Goal: Task Accomplishment & Management: Use online tool/utility

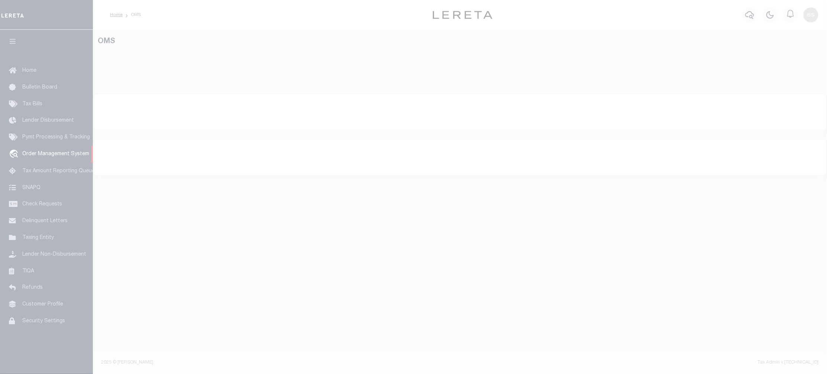
select select "200"
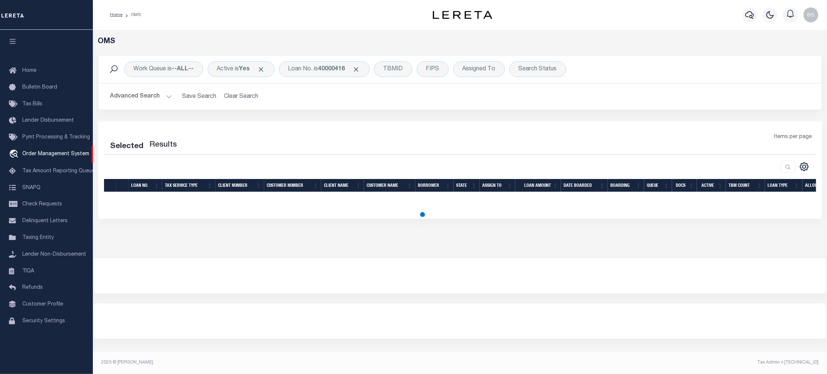
select select "200"
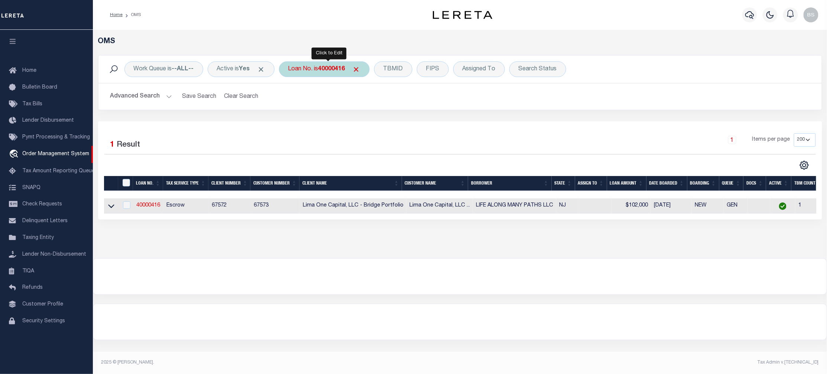
click at [332, 71] on b "40000416" at bounding box center [332, 69] width 27 height 6
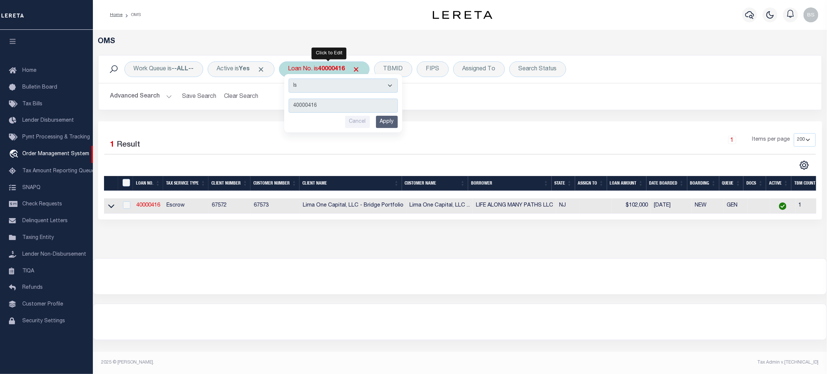
type input "993244235"
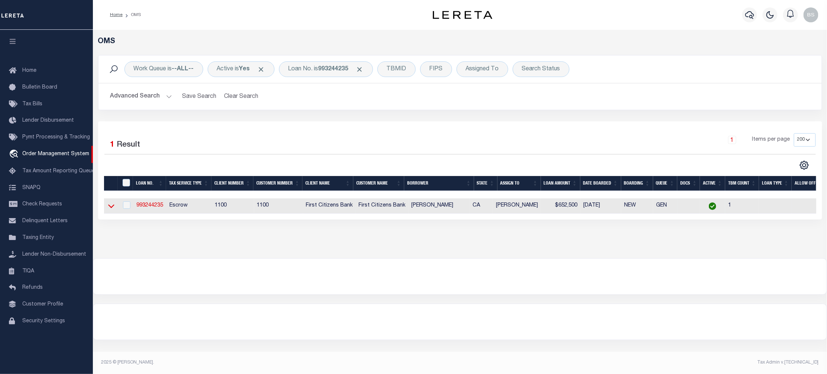
click at [113, 209] on icon at bounding box center [111, 206] width 6 height 8
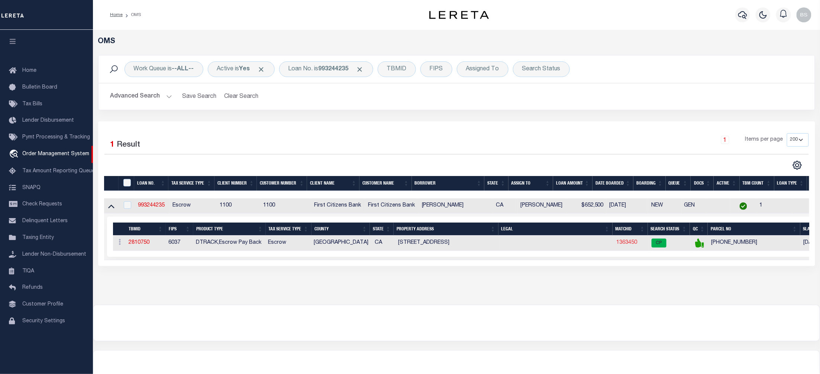
click at [629, 245] on link "1363450" at bounding box center [626, 242] width 21 height 5
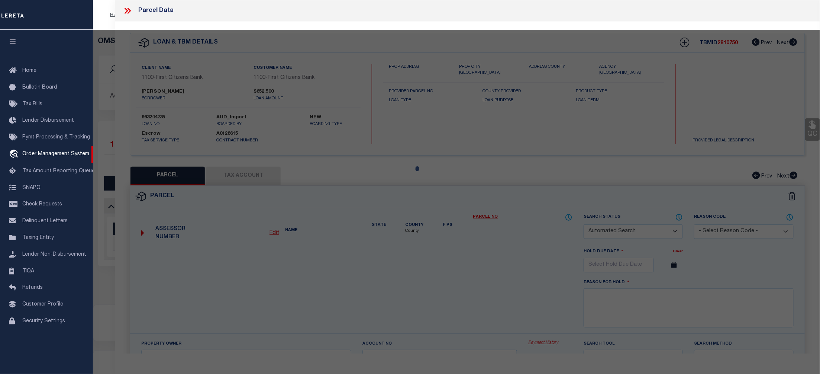
checkbox input "false"
select select "CP"
type input "[PERSON_NAME]"
select select
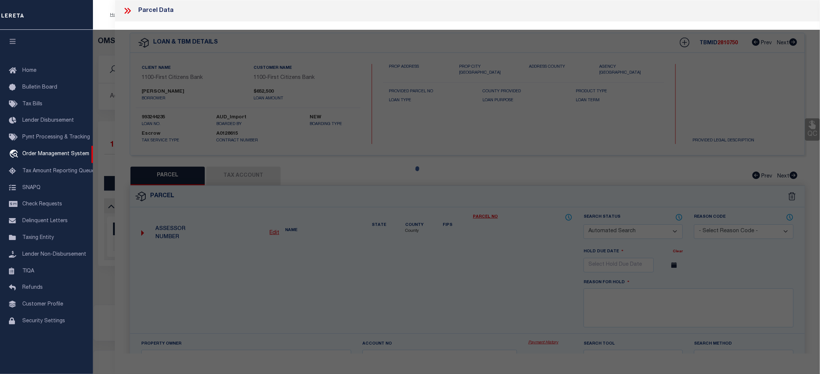
type input "3721 FARNHAM LN"
checkbox input "false"
type input "INGLEWOOD CA 90305"
type textarea "TR=39164 LOTS 7,8,9 CONDOMINIUM*UNIT 77"
type textarea "Tax ID Special Project"
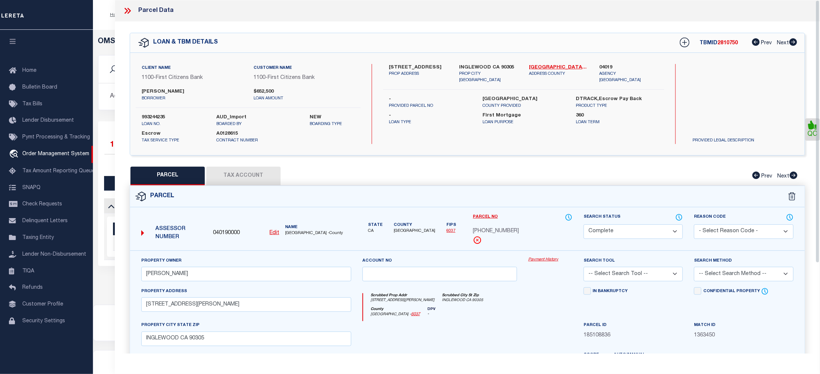
click at [549, 257] on link "Payment History" at bounding box center [550, 259] width 44 height 6
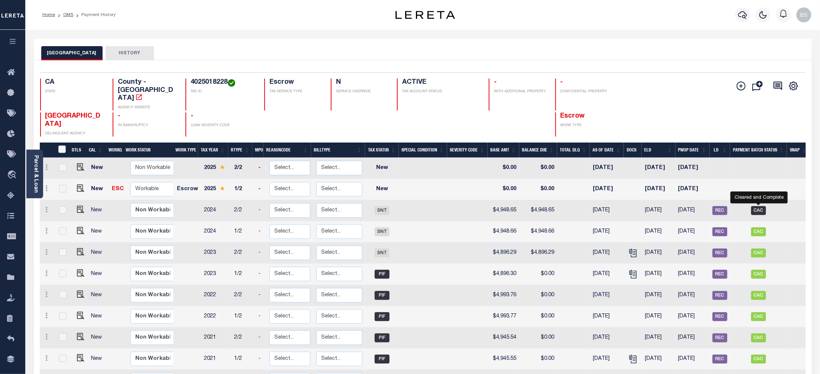
click at [761, 206] on span "CAC" at bounding box center [758, 210] width 15 height 9
checkbox input "true"
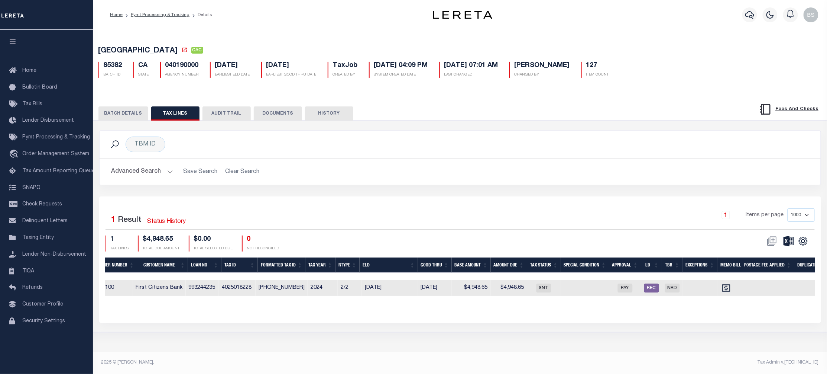
scroll to position [0, 313]
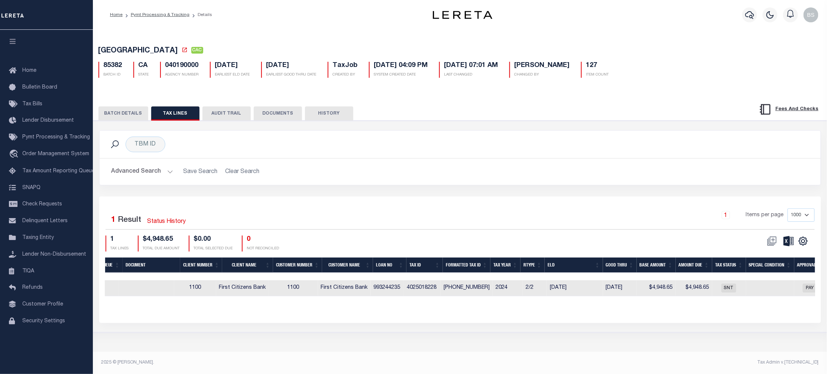
click at [128, 114] on button "BATCH DETAILS" at bounding box center [124, 113] width 50 height 14
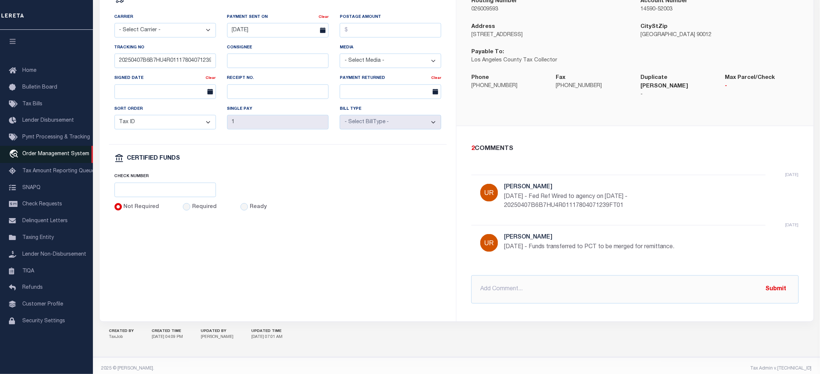
click at [59, 156] on span "Order Management System" at bounding box center [55, 153] width 67 height 5
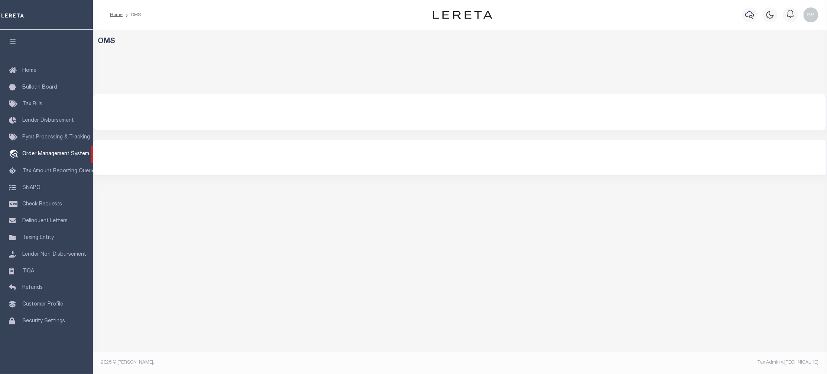
select select "200"
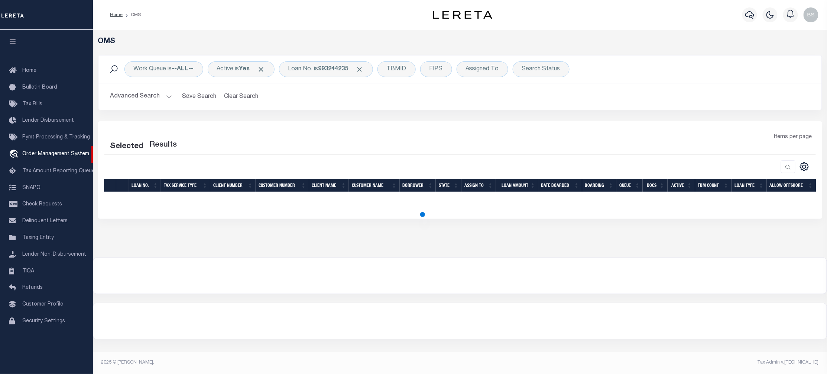
select select "200"
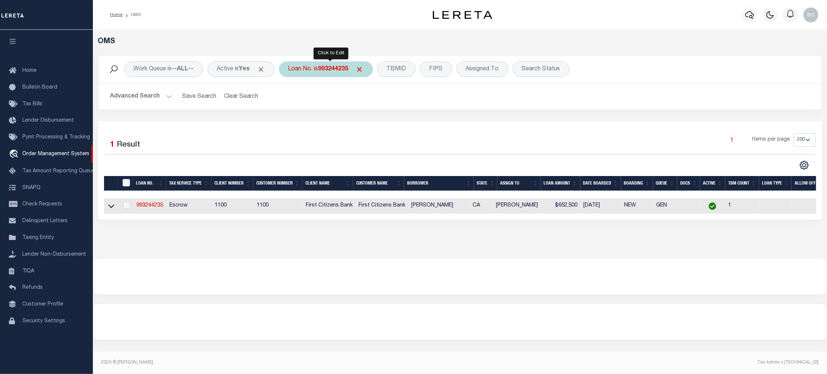
click at [330, 70] on b "993244235" at bounding box center [334, 69] width 30 height 6
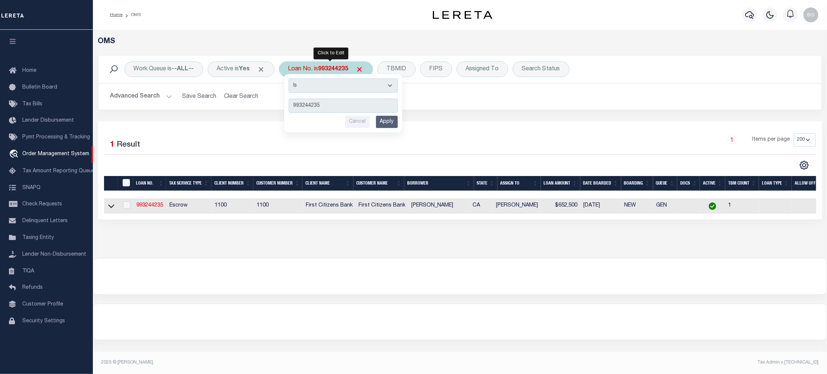
type input "15164"
click at [393, 122] on input "Apply" at bounding box center [387, 122] width 22 height 12
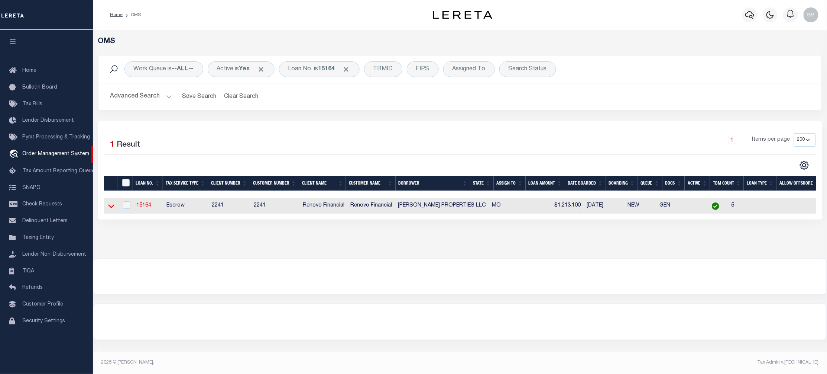
click at [112, 206] on icon at bounding box center [111, 206] width 6 height 8
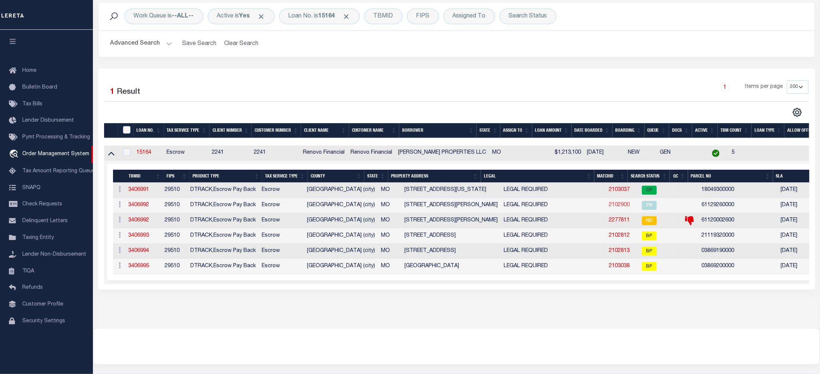
scroll to position [99, 0]
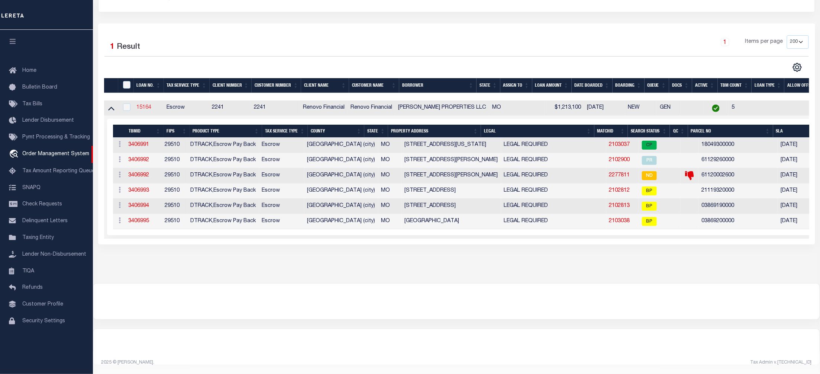
click at [146, 106] on link "15164" at bounding box center [143, 107] width 15 height 5
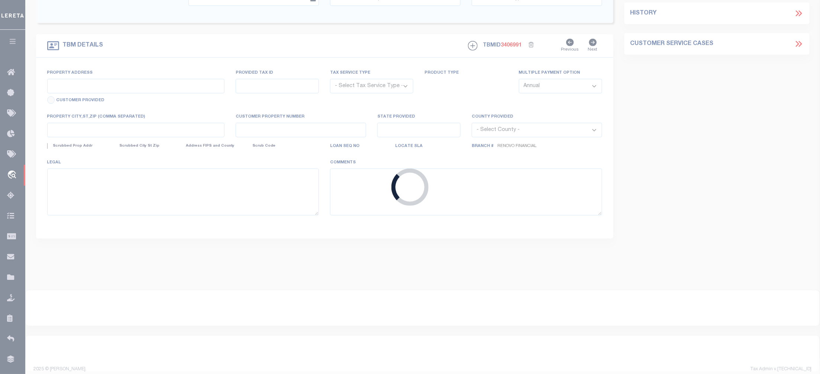
type input "15164"
type input "[PERSON_NAME] PROPERTIES LLC"
select select
type input "1077 [PERSON_NAME] Court"
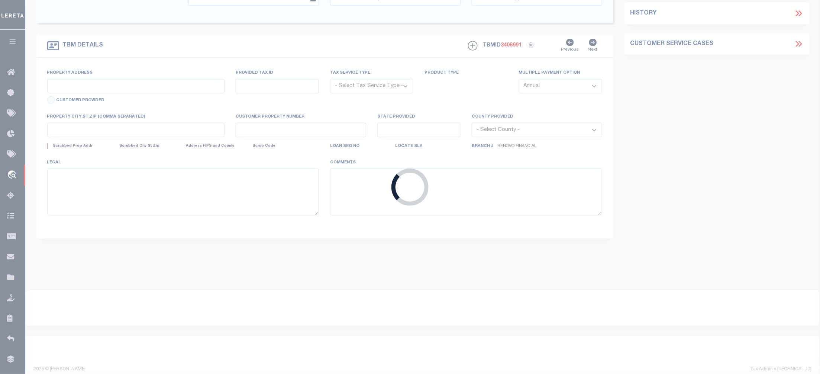
type input "[PERSON_NAME] MO 63026"
select select "10"
select select "Escrow"
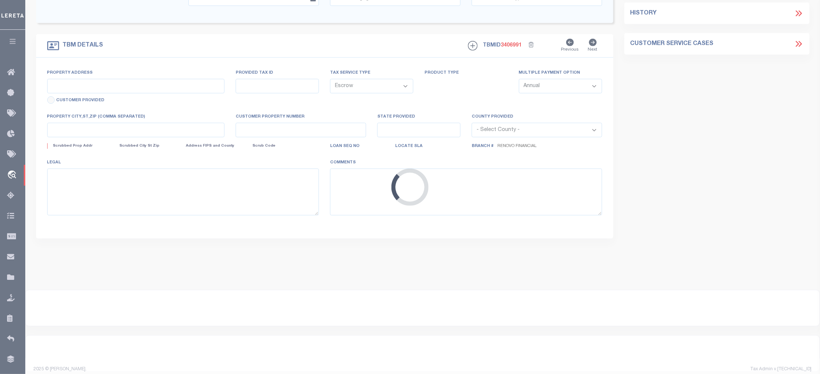
type input "[STREET_ADDRESS][US_STATE]"
select select
type input "[GEOGRAPHIC_DATA][PERSON_NAME]"
type input "a0kUS000006LuYP"
type input "MO"
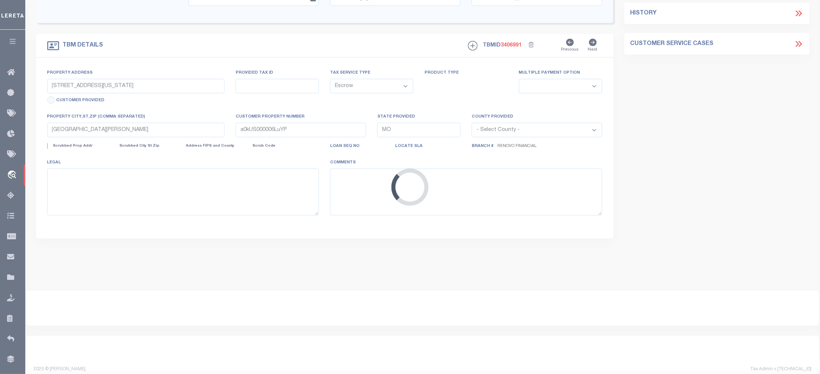
select select
type textarea "LEGAL REQUIRED"
type textarea "TAX ID Update last comment: collector account number"
select select "25066"
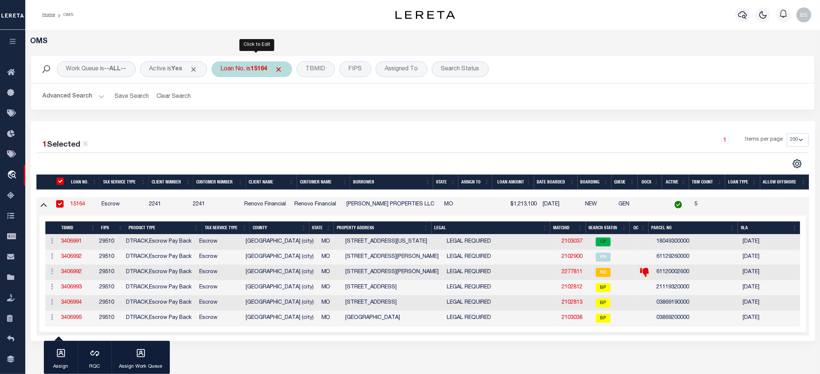
click at [249, 65] on div "Loan No. is 15164" at bounding box center [252, 69] width 81 height 16
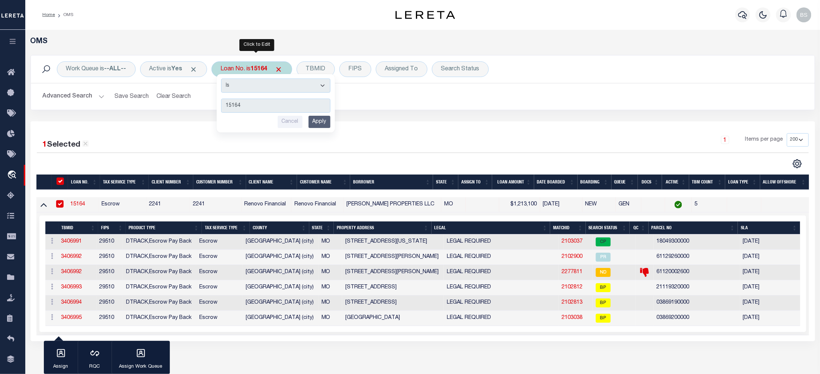
type input "111854"
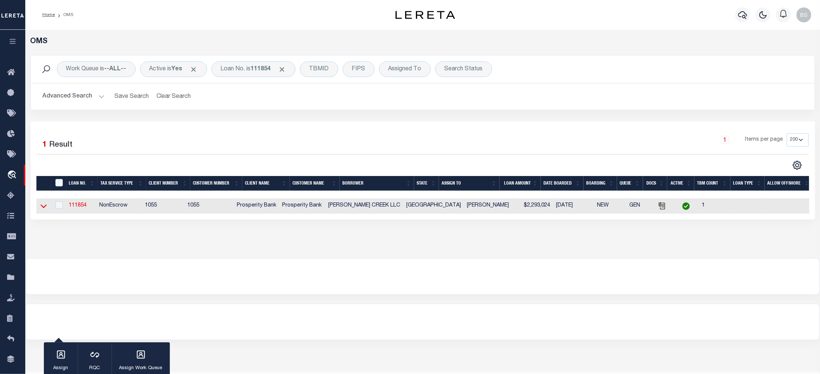
click at [41, 207] on icon at bounding box center [44, 206] width 6 height 4
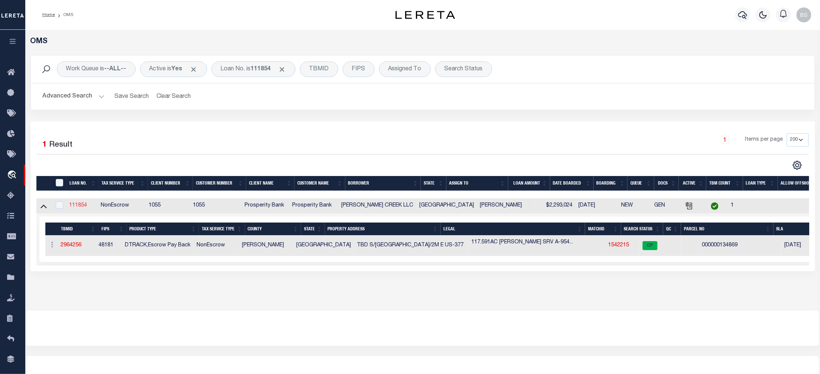
click at [83, 207] on link "111854" at bounding box center [78, 205] width 18 height 5
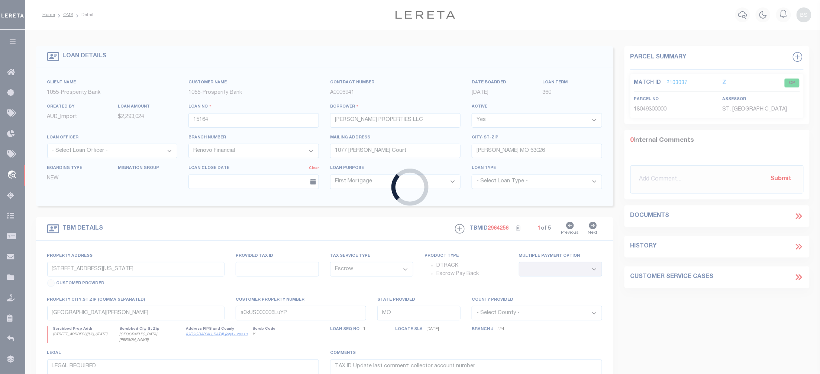
type input "111854"
type input "TIAGO BUCK CREEK LLC"
select select
type input "10929 MORRO BAY LN"
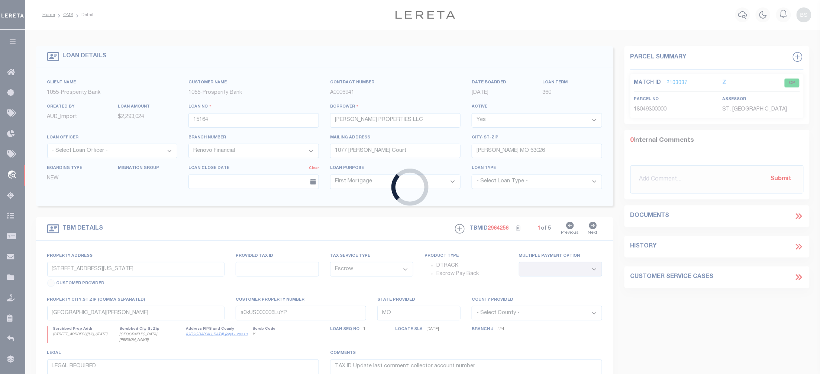
type input "FRISCO TX 75035"
select select
select select "NonEscrow"
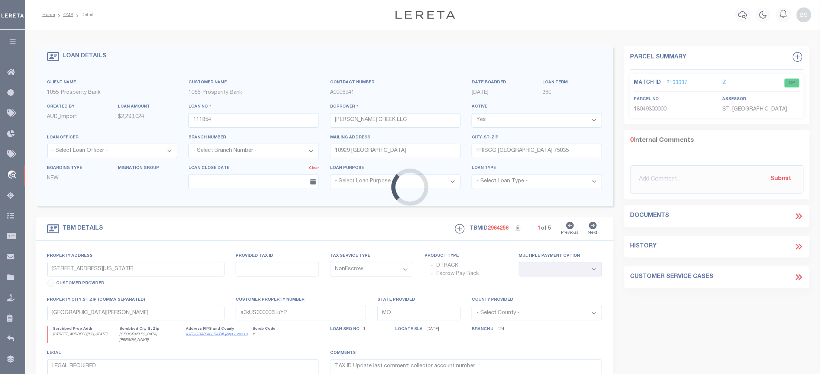
select select "10608"
select select "3824"
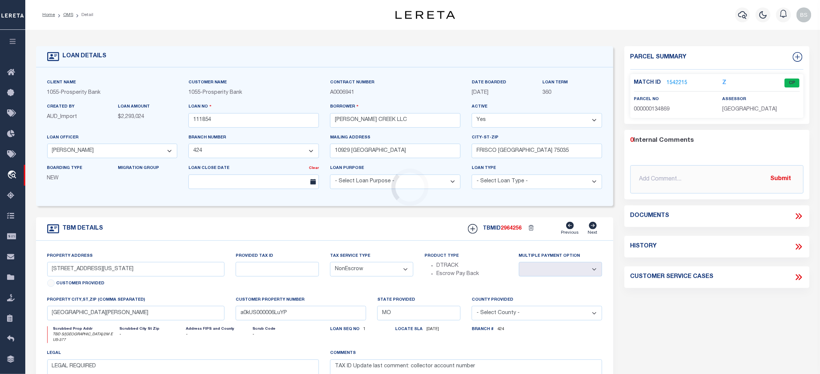
type input "TBD S/S BUCK CREEK RD1/2M E US-377, TIOGA, TX76271"
select select
type input "[GEOGRAPHIC_DATA]"
select select "[PERSON_NAME]"
type textarea "117.591AC THOMAS M PIERCE SRV A-954 STEPHEN"
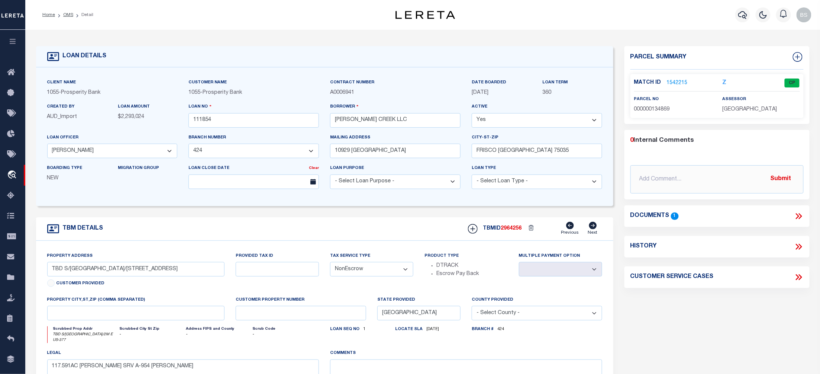
click at [801, 217] on icon at bounding box center [799, 216] width 10 height 10
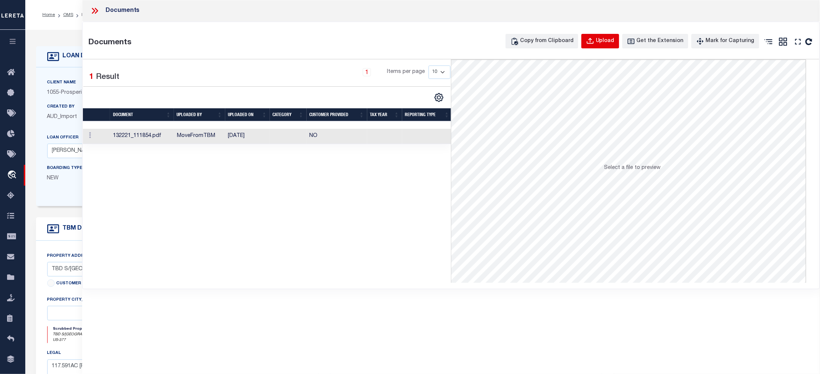
click at [607, 41] on div "Upload" at bounding box center [605, 41] width 19 height 8
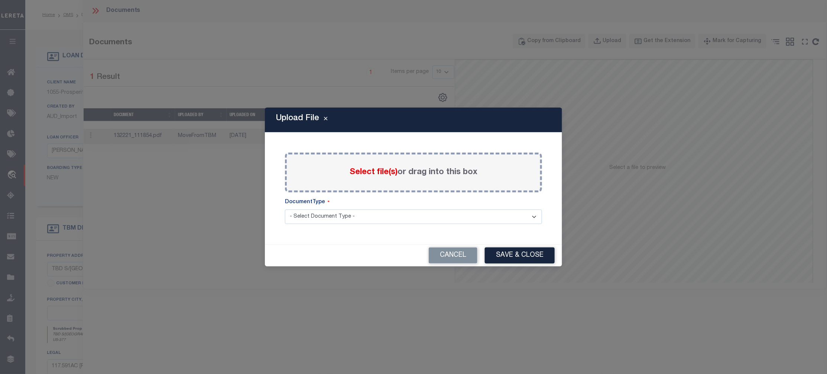
click at [371, 168] on span "Select file(s)" at bounding box center [374, 172] width 48 height 8
click at [0, 0] on input "Select file(s) or drag into this box" at bounding box center [0, 0] width 0 height 0
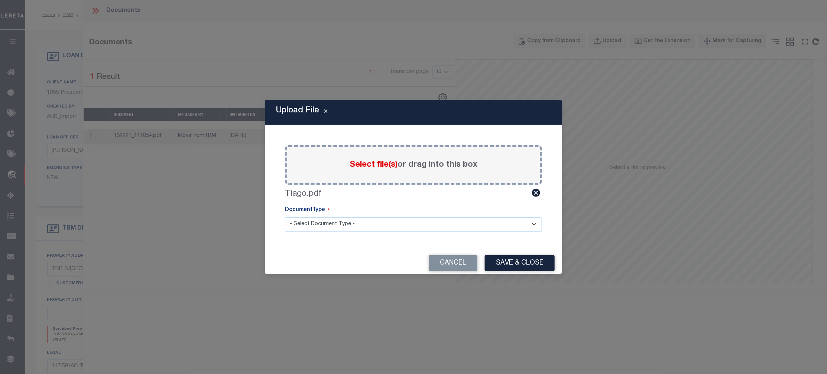
click at [384, 229] on select "- Select Document Type - Tax Service Documents" at bounding box center [413, 224] width 257 height 14
select select "TAX"
click at [285, 217] on select "- Select Document Type - Tax Service Documents" at bounding box center [413, 224] width 257 height 14
click at [503, 259] on button "Save & Close" at bounding box center [520, 263] width 70 height 16
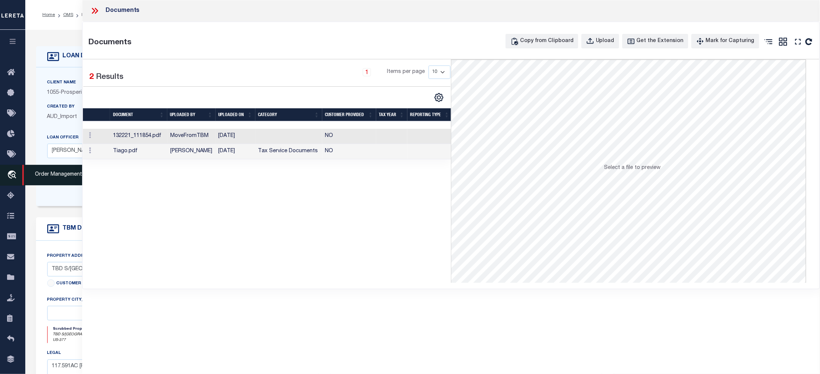
click at [60, 177] on span "Order Management System" at bounding box center [67, 175] width 91 height 20
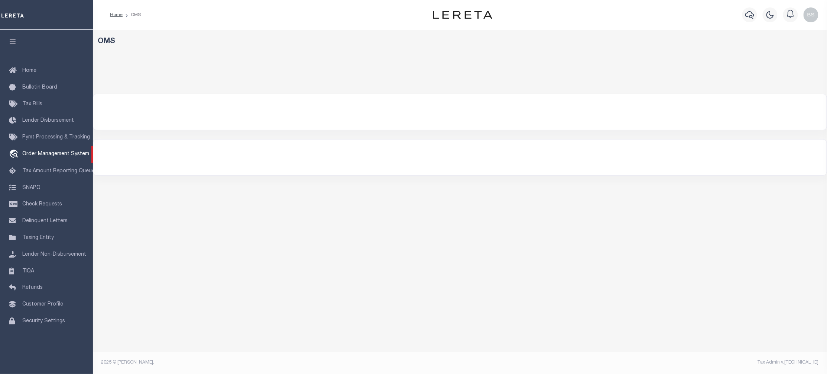
select select "200"
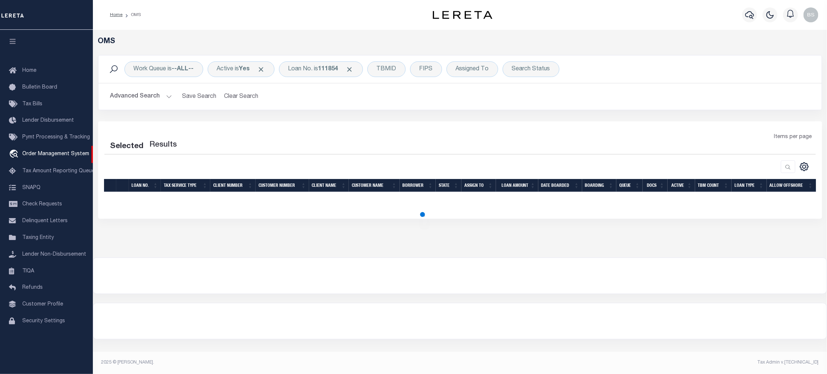
select select "200"
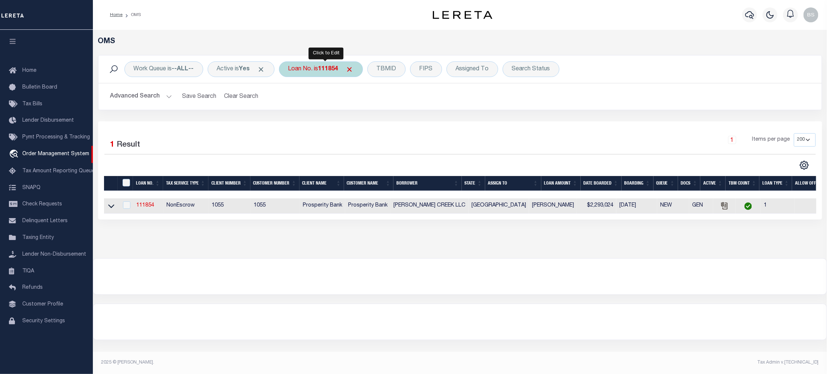
click at [323, 69] on div "Loan No. is 111854" at bounding box center [321, 69] width 84 height 16
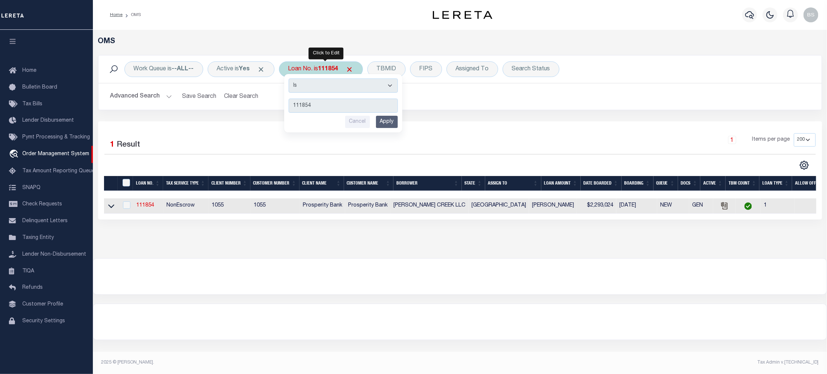
type input "10023521"
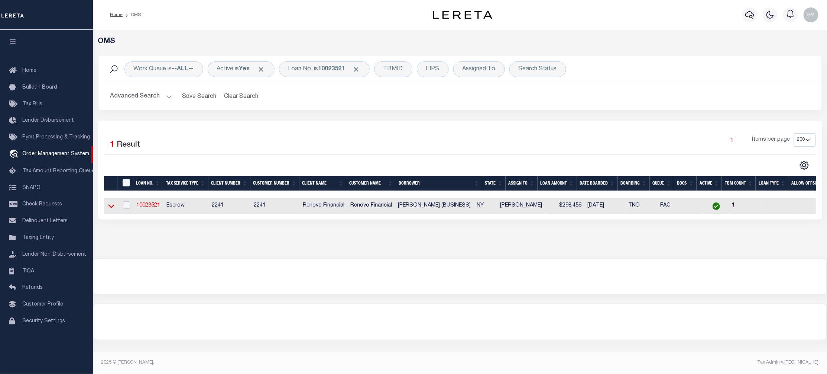
click at [111, 207] on icon at bounding box center [111, 206] width 6 height 8
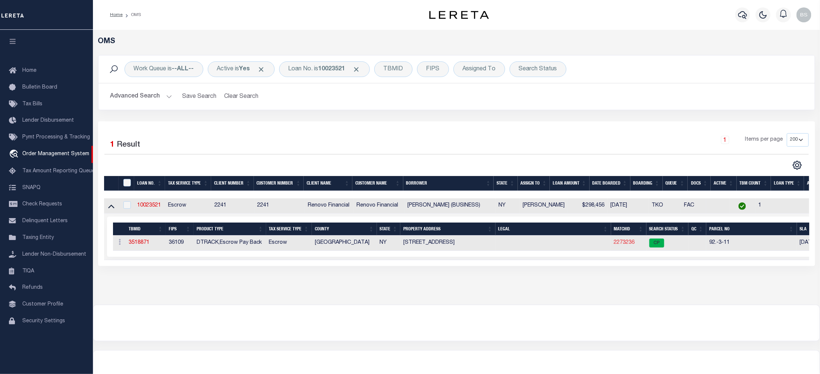
click at [628, 245] on link "2273236" at bounding box center [624, 242] width 21 height 5
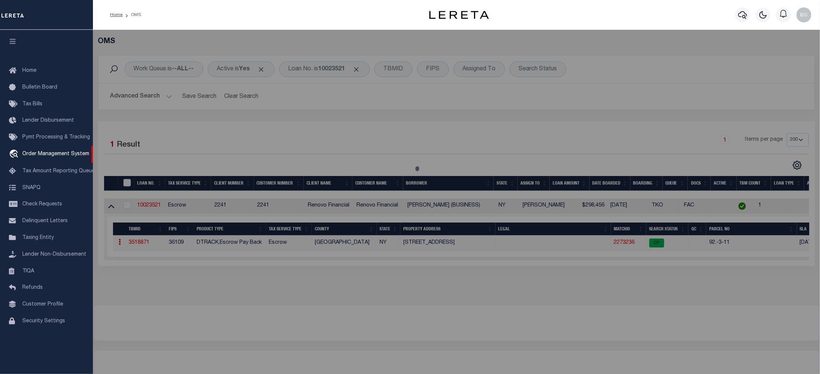
checkbox input "false"
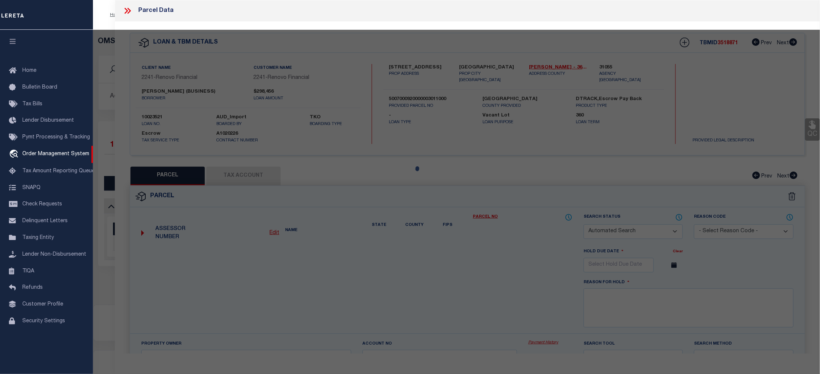
select select "CP"
type input "Taryn Wilson"
select select "AGW"
select select "ADD"
type input "403 Cayuga St S"
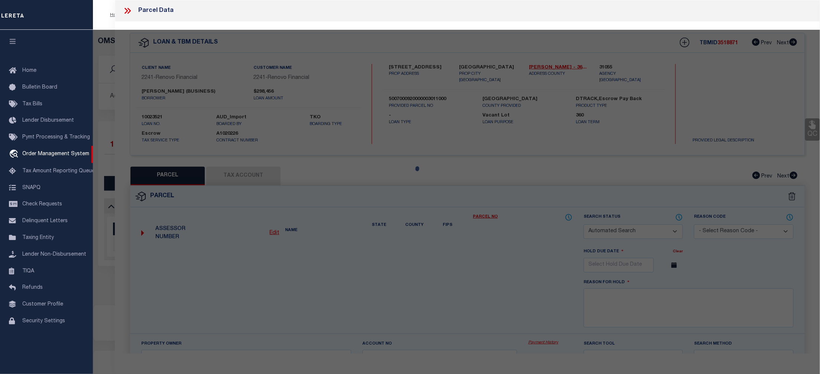
type input "Ithaca, NY 14850"
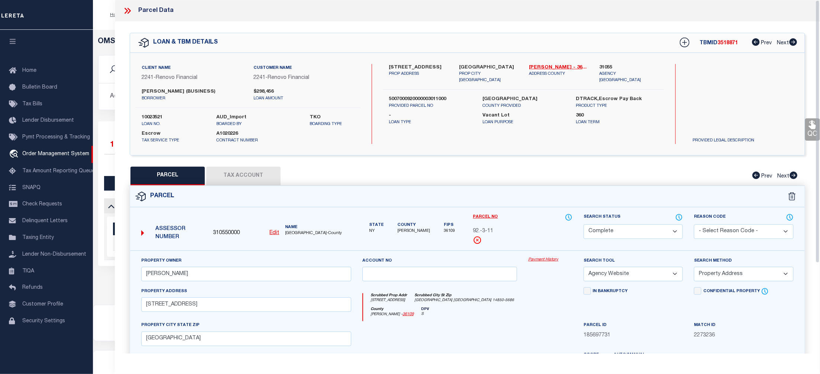
click at [553, 259] on link "Payment History" at bounding box center [550, 259] width 44 height 6
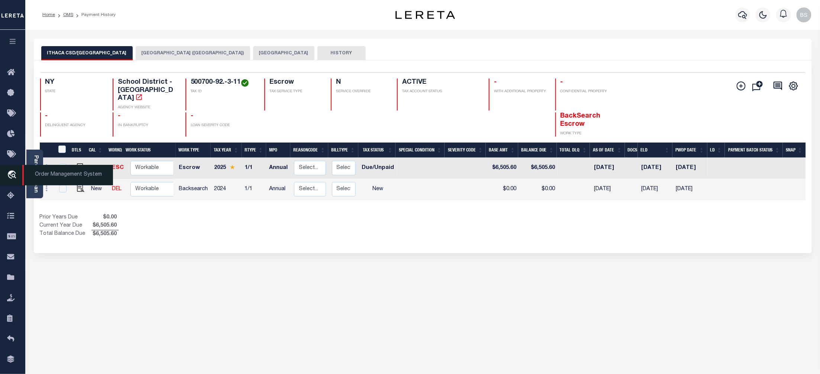
click at [52, 175] on span "Order Management System" at bounding box center [67, 175] width 91 height 20
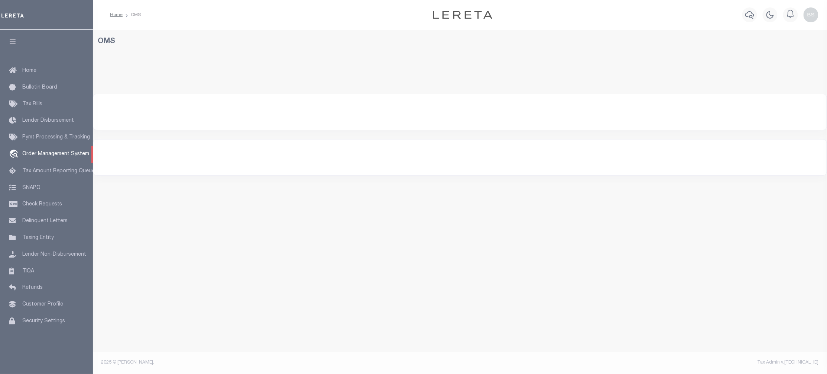
select select "200"
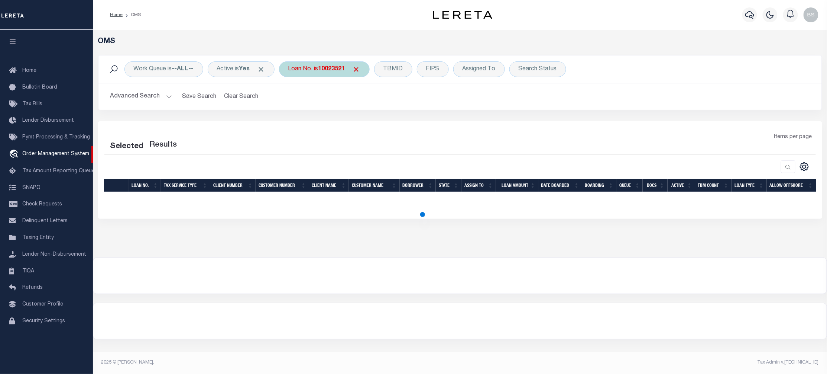
select select "200"
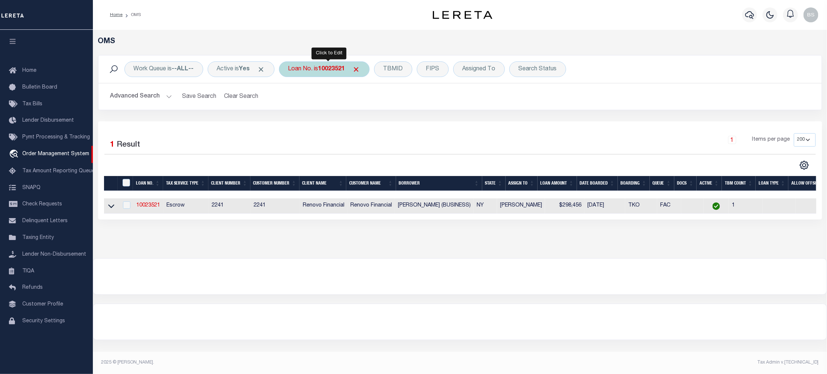
click at [323, 69] on div "Loan No. is 10023521" at bounding box center [324, 69] width 91 height 16
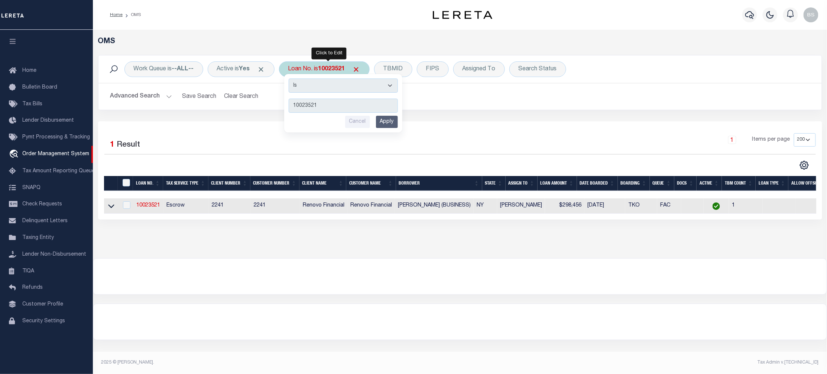
type input "10011771"
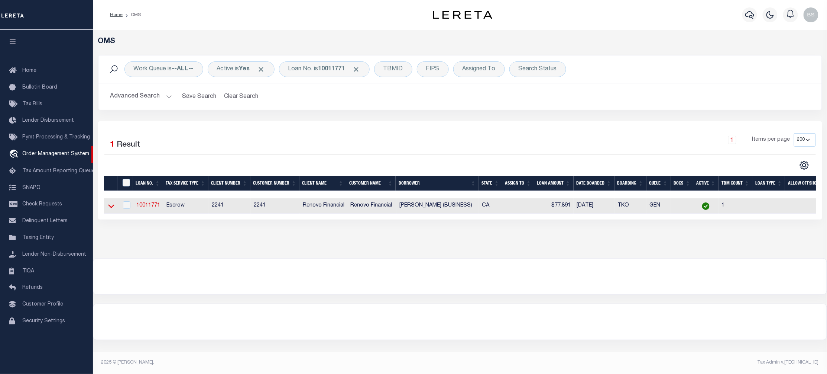
click at [110, 206] on icon at bounding box center [111, 206] width 6 height 8
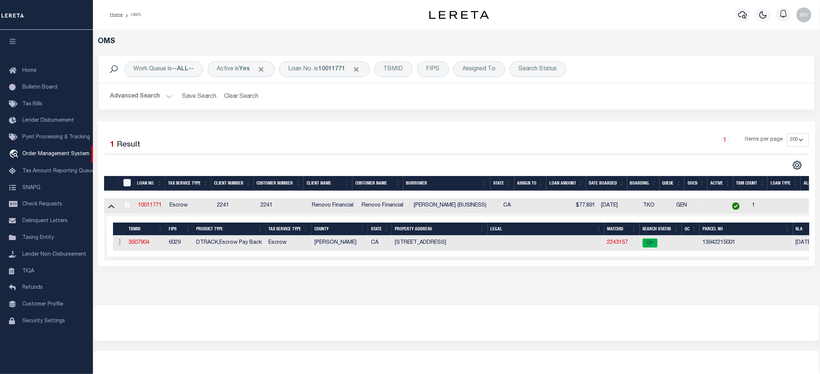
click at [619, 248] on td "2243157" at bounding box center [621, 242] width 35 height 15
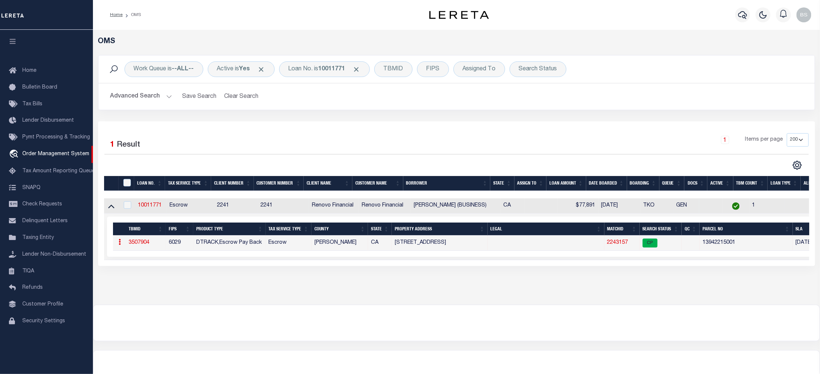
click at [619, 244] on link "2243157" at bounding box center [617, 242] width 21 height 5
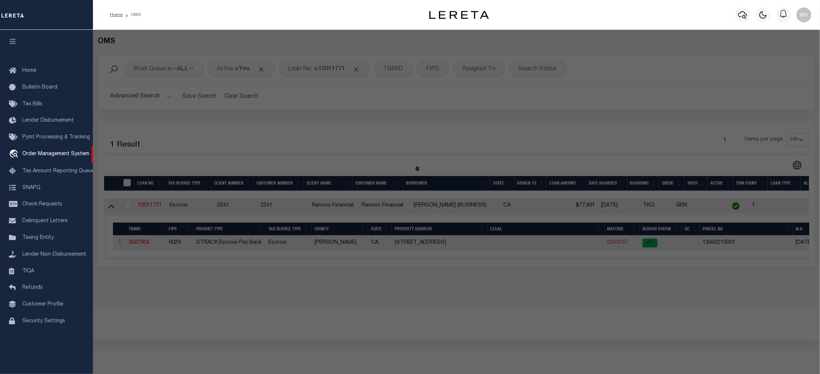
checkbox input "false"
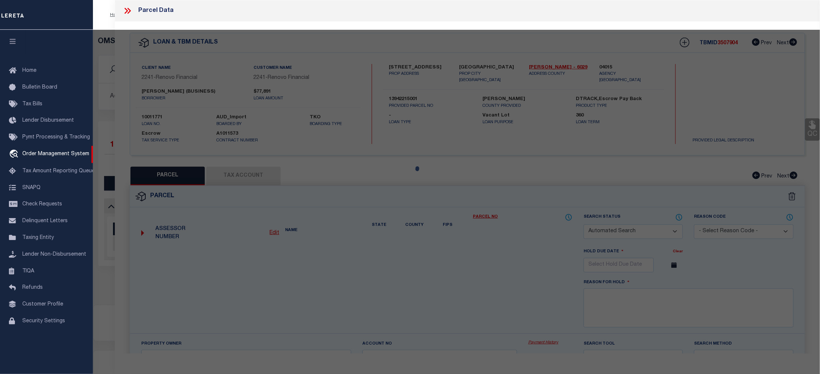
select select "CP"
type input "HOUSE OF RUTH OUTREACH MINISTRIES C"
select select "ATL"
select select "ADD"
type input "136 S KING ST"
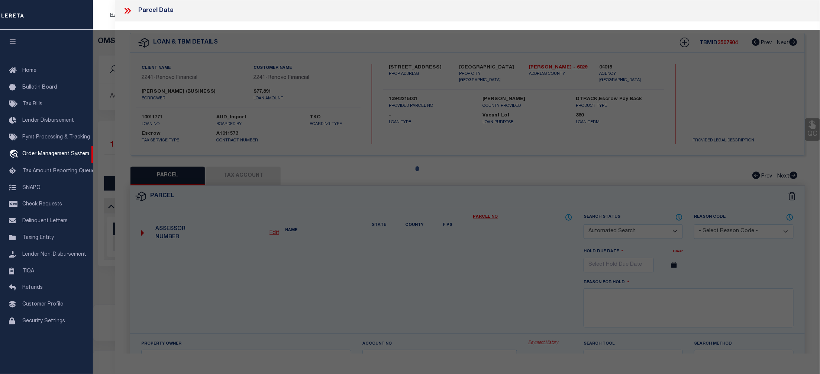
checkbox input "false"
type input "BAKERSFIELD, CA 93307"
type textarea "CITY MILHM, BLOCK 4, LOT 2-4"
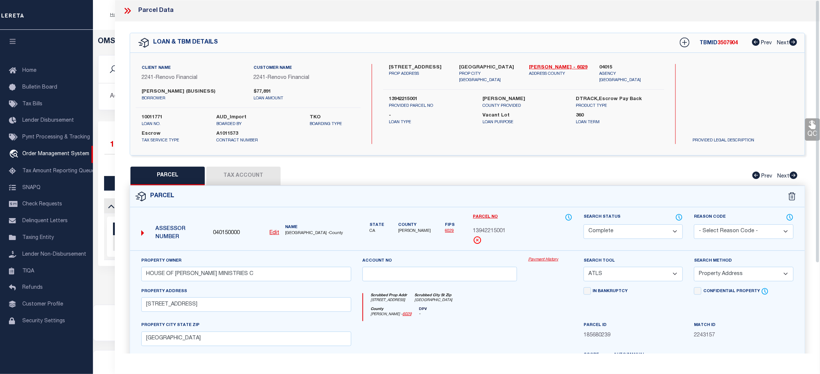
click at [552, 259] on link "Payment History" at bounding box center [550, 259] width 44 height 6
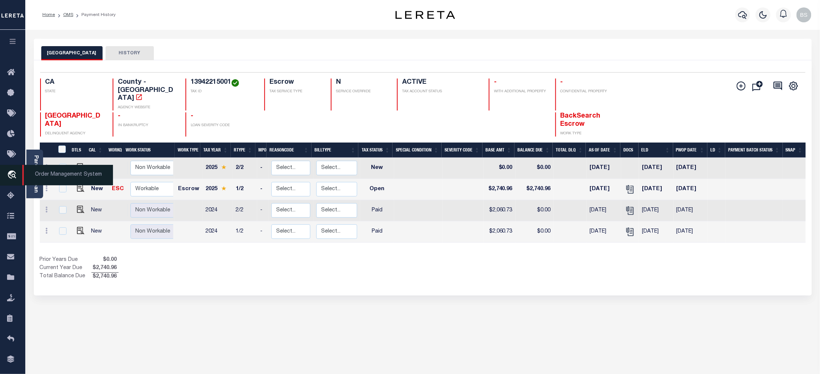
click at [42, 177] on span "Order Management System" at bounding box center [67, 175] width 91 height 20
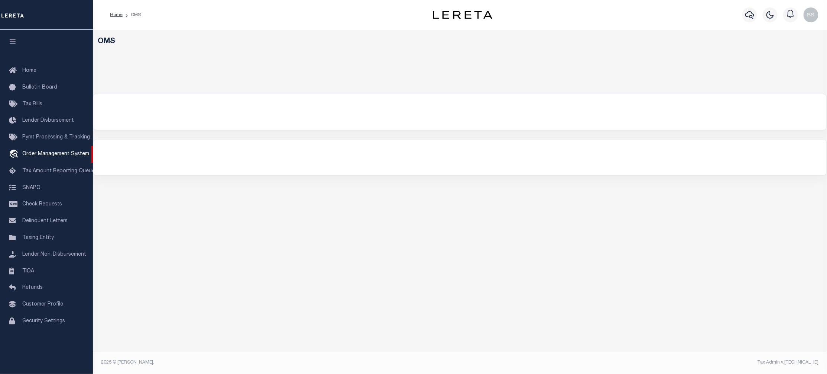
select select "200"
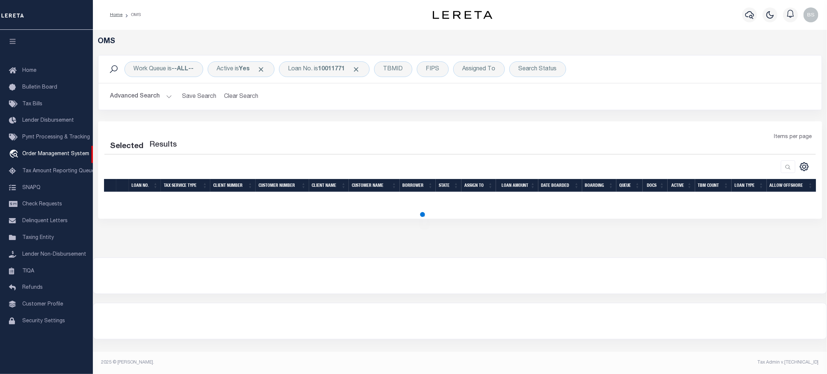
select select "200"
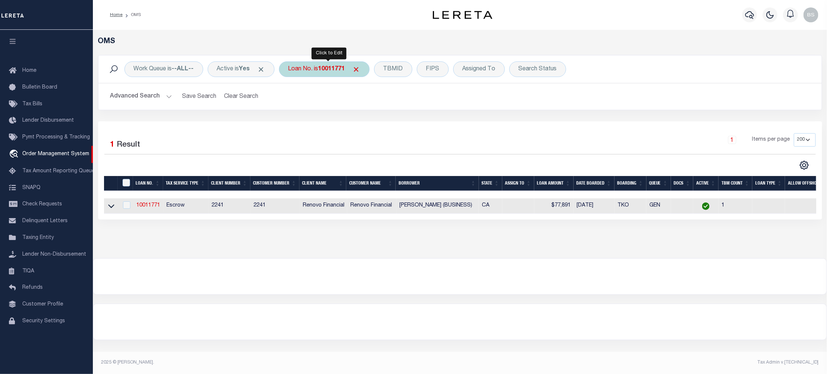
click at [322, 69] on div "Loan No. is 10011771" at bounding box center [324, 69] width 91 height 16
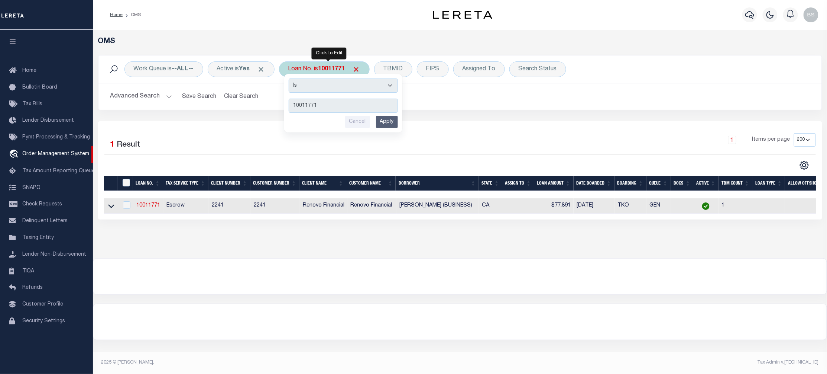
type input "25152ND"
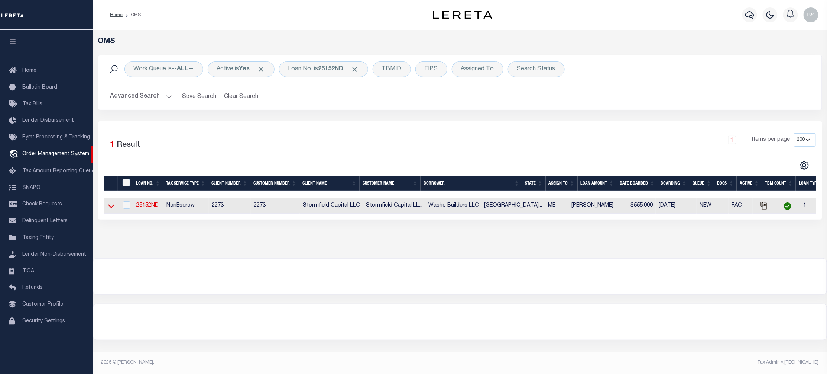
click at [112, 204] on icon at bounding box center [111, 206] width 6 height 8
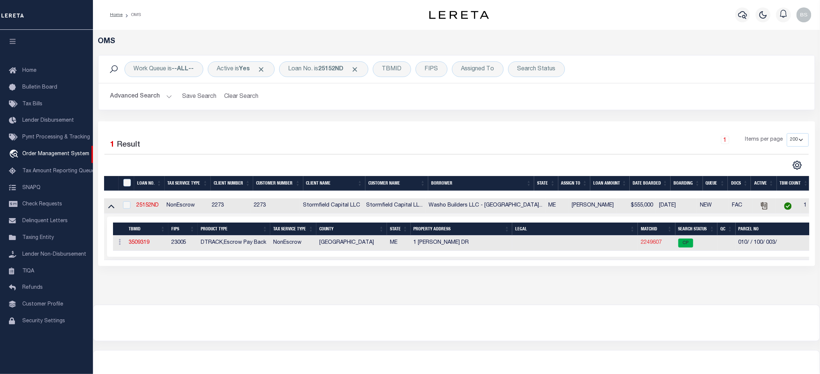
click at [653, 244] on link "2249607" at bounding box center [651, 242] width 21 height 5
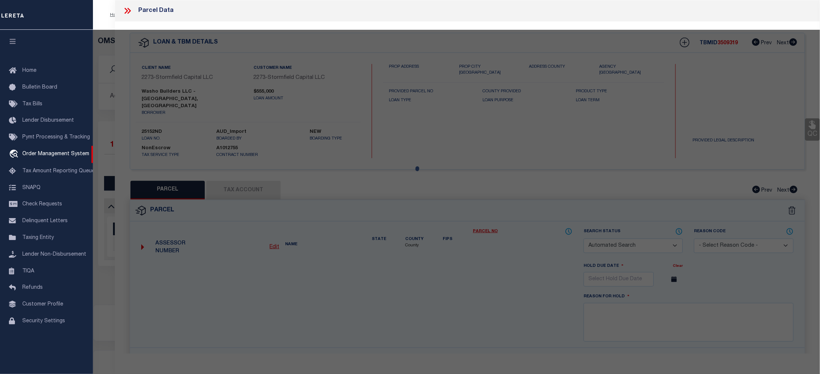
checkbox input "false"
select select "CP"
type input "WASHO, MICHAEL M."
select select "AGW"
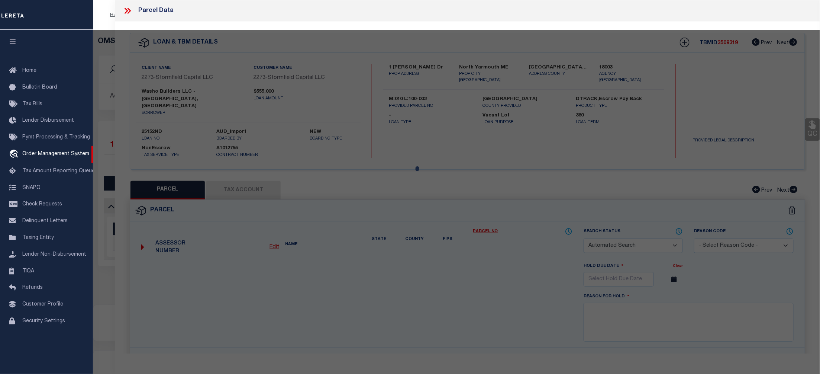
select select "ADD"
type input "DELWIN DRIVE"
type input "North Yarmouth ME"
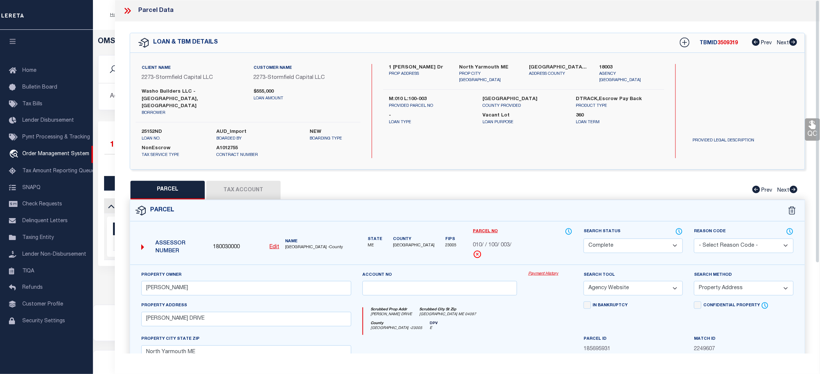
click at [553, 271] on link "Payment History" at bounding box center [550, 274] width 44 height 6
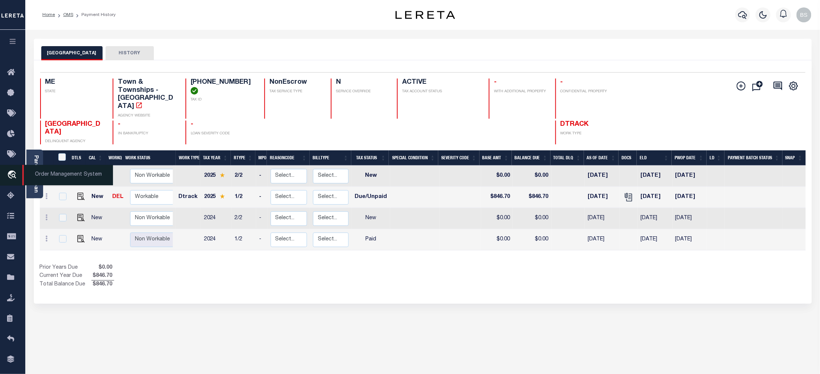
drag, startPoint x: 55, startPoint y: 177, endPoint x: 62, endPoint y: 177, distance: 7.4
click at [55, 177] on span "Order Management System" at bounding box center [67, 175] width 91 height 20
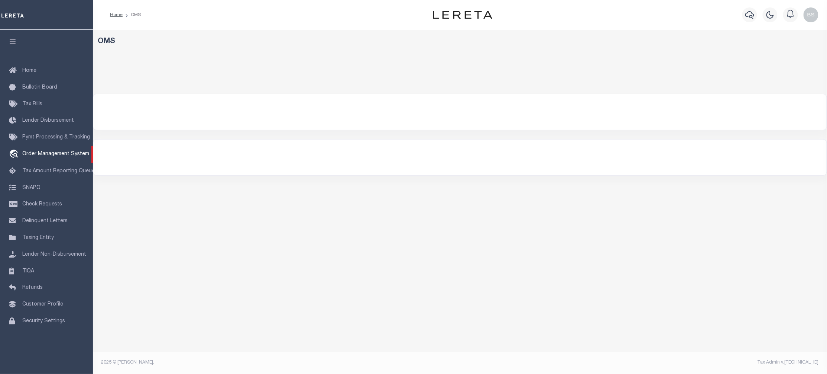
select select "200"
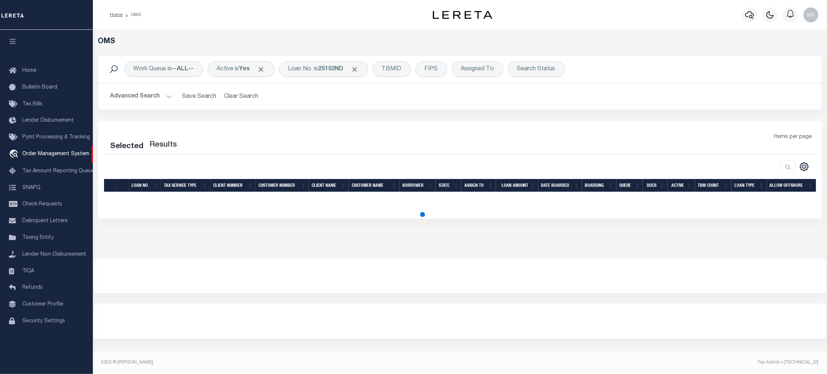
select select "200"
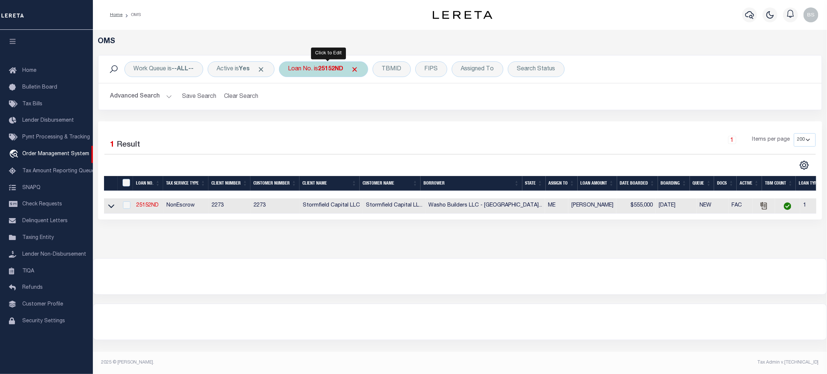
click at [323, 66] on div "Loan No. is 25152ND" at bounding box center [323, 69] width 89 height 16
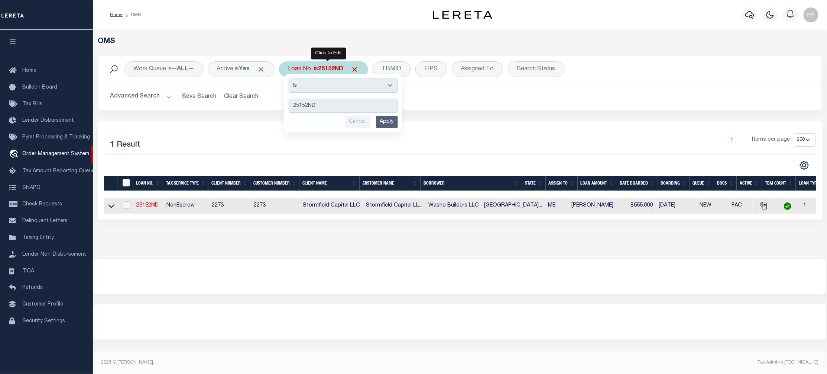
type input "8614"
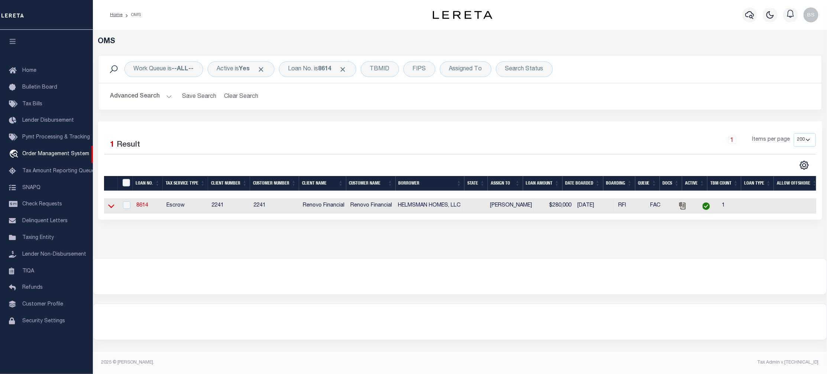
click at [113, 207] on icon at bounding box center [111, 206] width 6 height 4
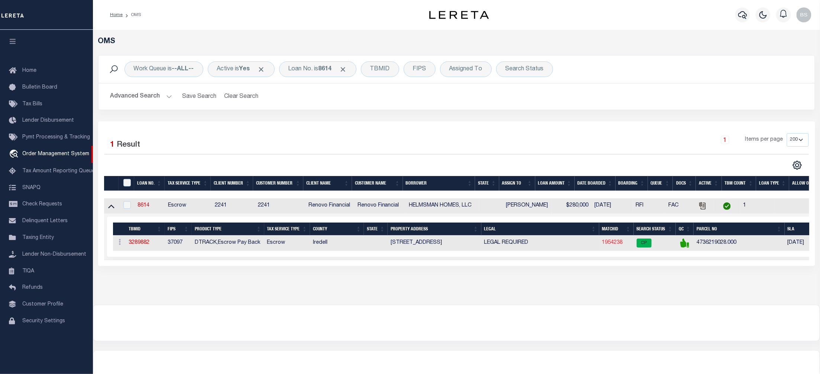
click at [614, 245] on link "1954238" at bounding box center [612, 242] width 21 height 5
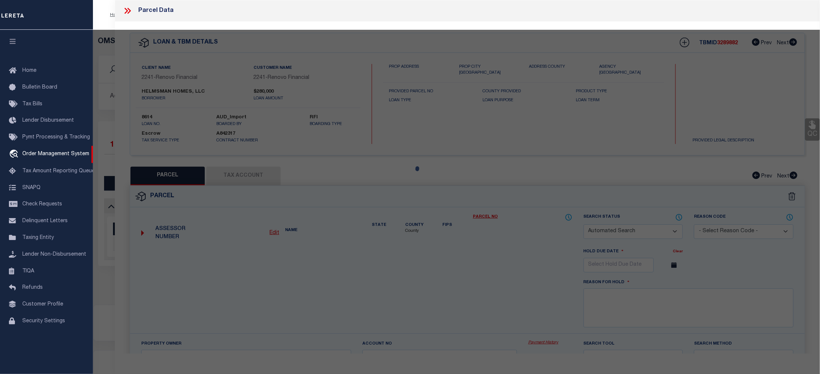
checkbox input "false"
select select "CP"
type input "HELMSMAN HOMES LLC"
select select
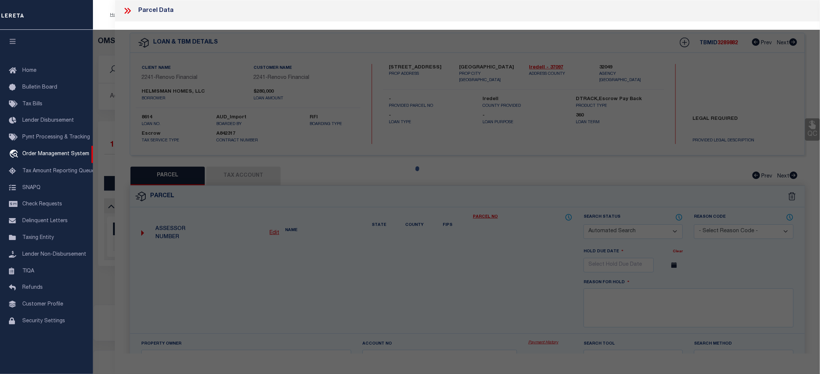
type input "[STREET_ADDRESS]"
checkbox input "false"
type input "[GEOGRAPHIC_DATA]"
type textarea "[PERSON_NAME] FIELDS Lot 55"
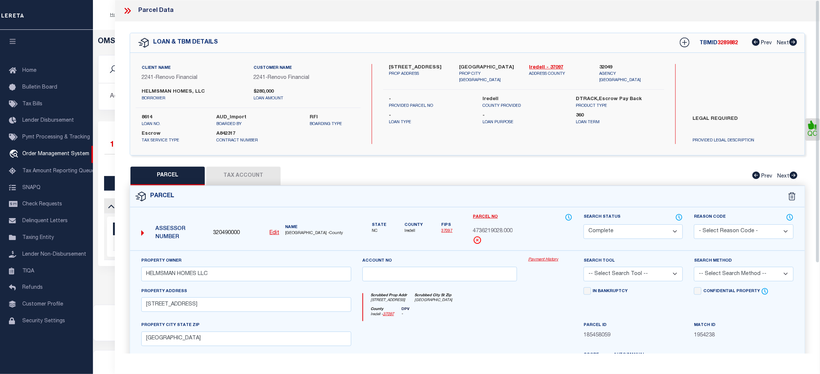
click at [549, 258] on link "Payment History" at bounding box center [550, 259] width 44 height 6
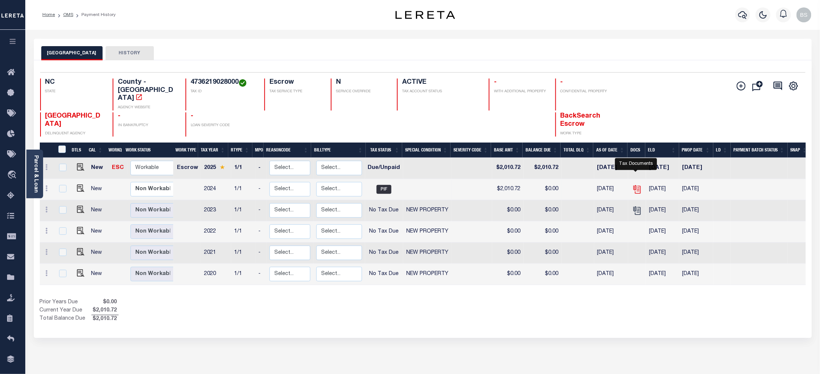
click at [639, 184] on icon "" at bounding box center [637, 189] width 10 height 10
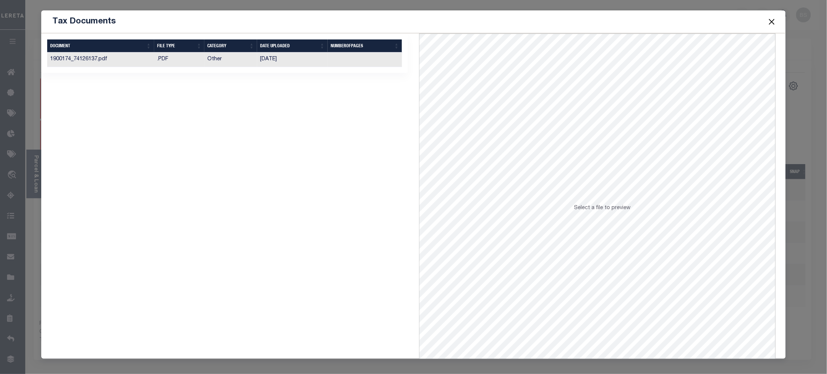
click at [773, 24] on button "Close" at bounding box center [773, 22] width 10 height 10
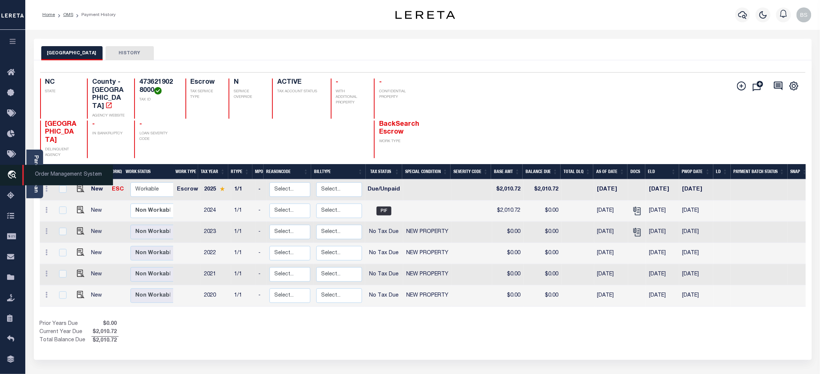
click at [51, 176] on span "Order Management System" at bounding box center [67, 175] width 91 height 20
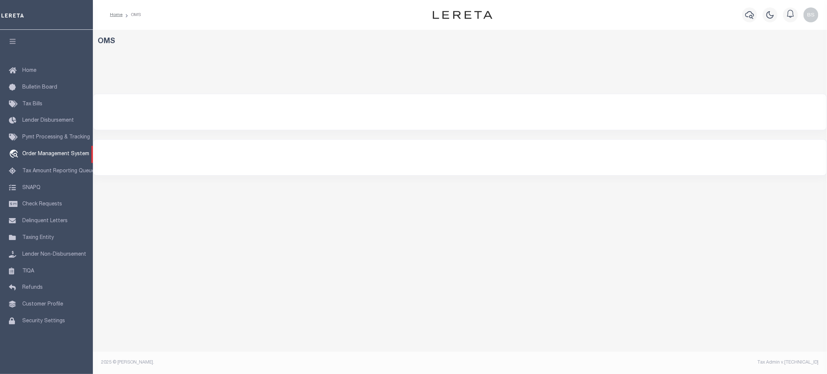
select select "200"
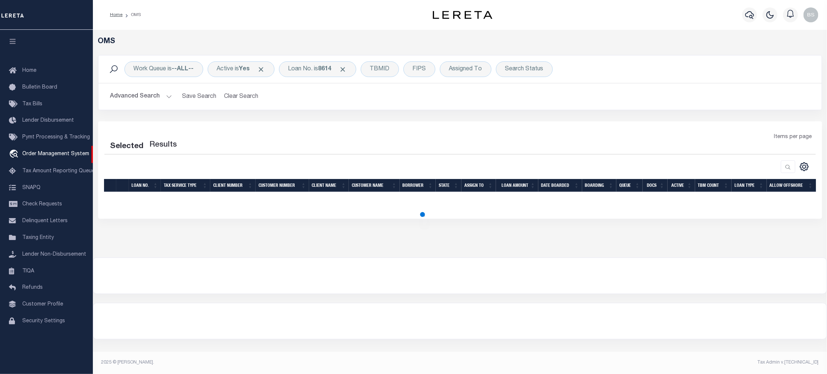
select select "200"
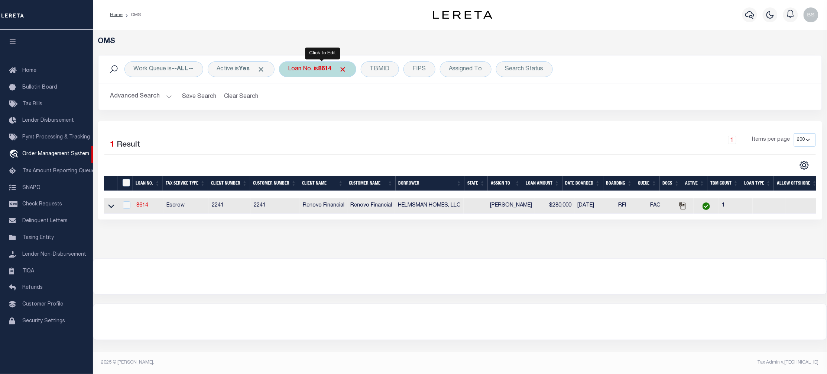
click at [317, 67] on div "Loan No. is 8614" at bounding box center [317, 69] width 77 height 16
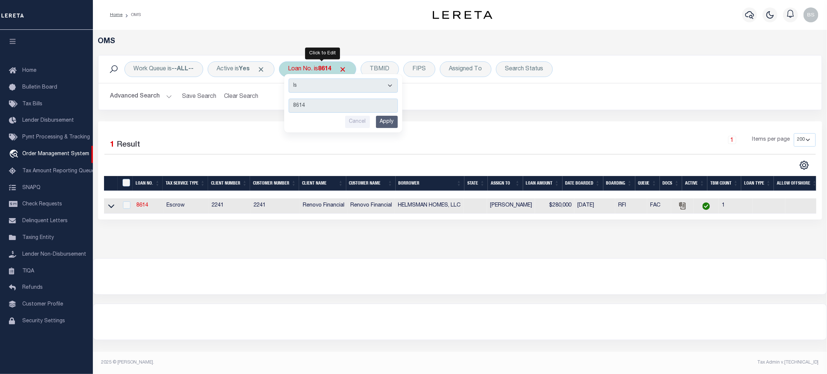
type input "10010577"
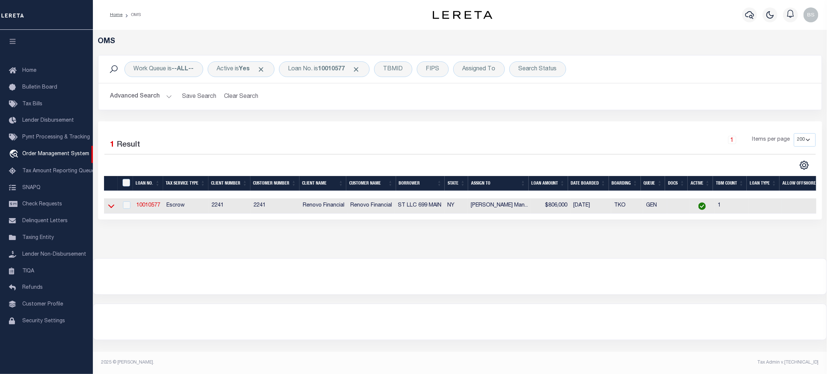
click at [111, 207] on icon at bounding box center [111, 206] width 6 height 8
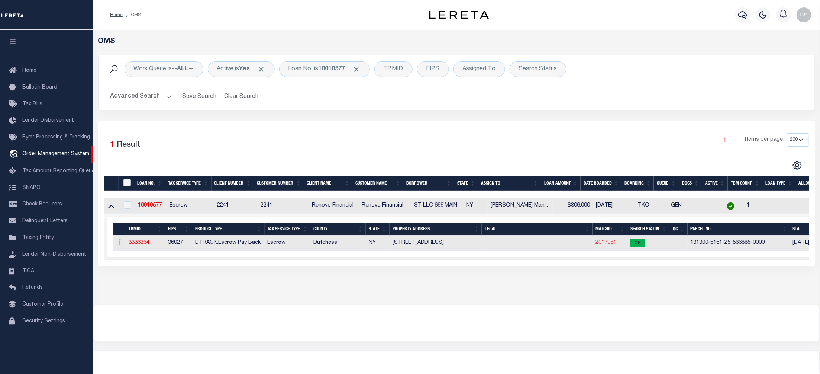
click at [606, 245] on link "2017951" at bounding box center [605, 242] width 21 height 5
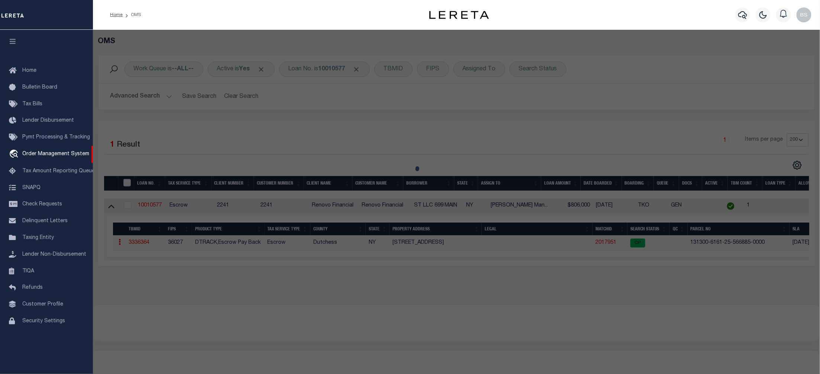
checkbox input "false"
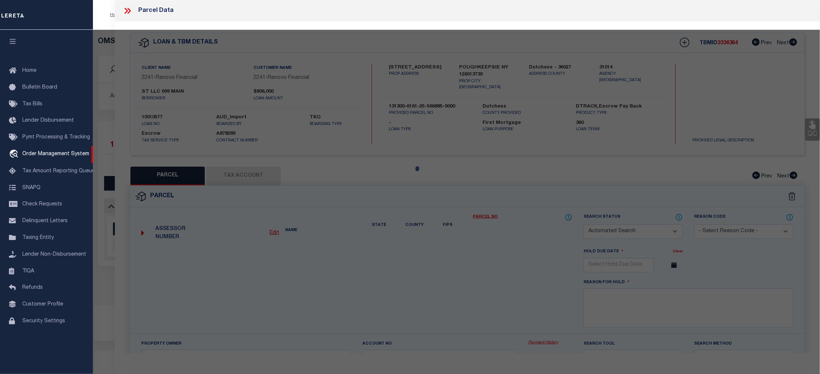
select select "CP"
type input "[STREET_ADDRESS] LLC"
select select "AGW"
select select
type input "699 MAIN ST"
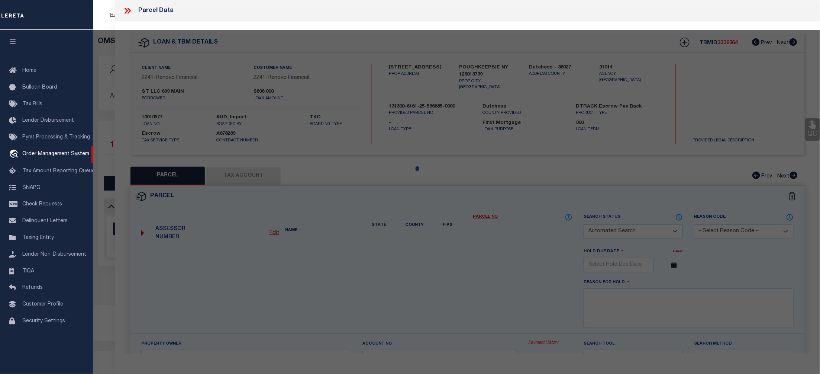
checkbox input "false"
type input "POUGHKEEPSIE NY 12601"
type textarea "0.19 acres"
type textarea "Completed based on given suggested parcel."
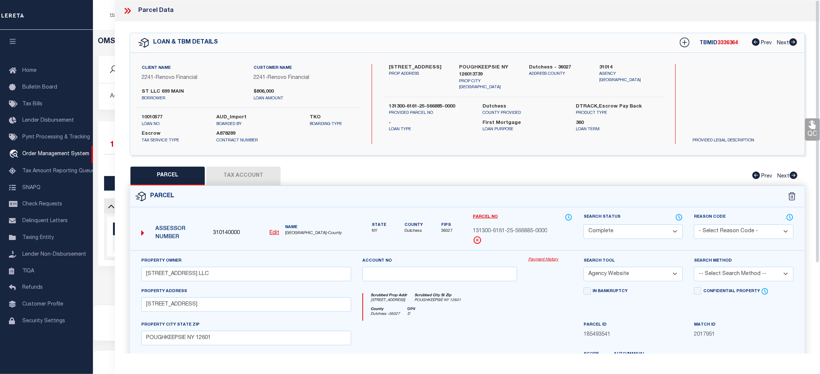
click at [552, 259] on link "Payment History" at bounding box center [550, 259] width 44 height 6
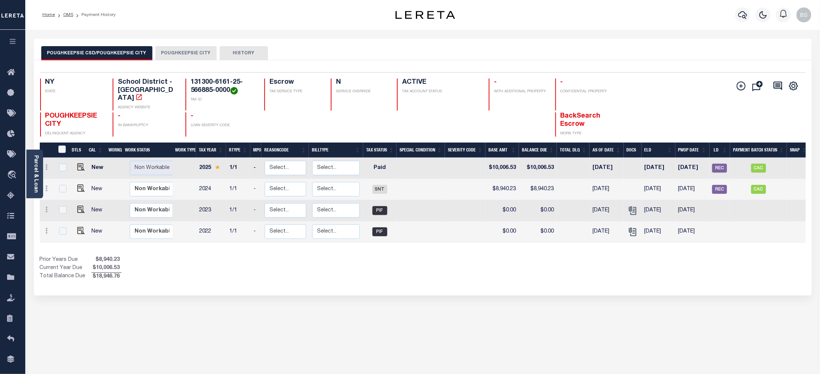
click at [182, 51] on button "POUGHKEEPSIE CITY" at bounding box center [185, 53] width 61 height 14
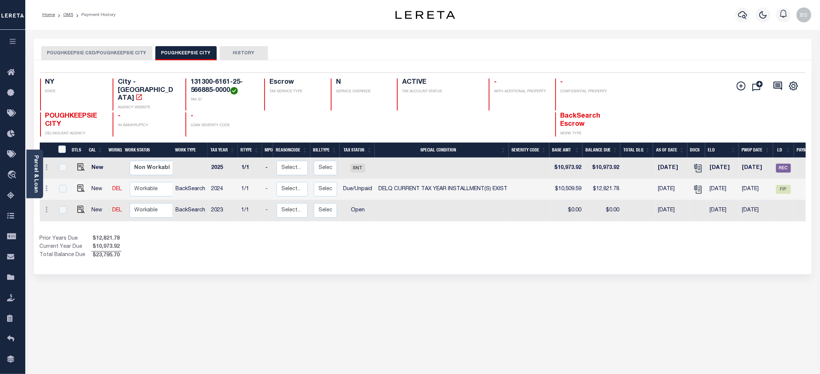
click at [105, 51] on button "POUGHKEEPSIE CSD/POUGHKEEPSIE CITY" at bounding box center [96, 53] width 111 height 14
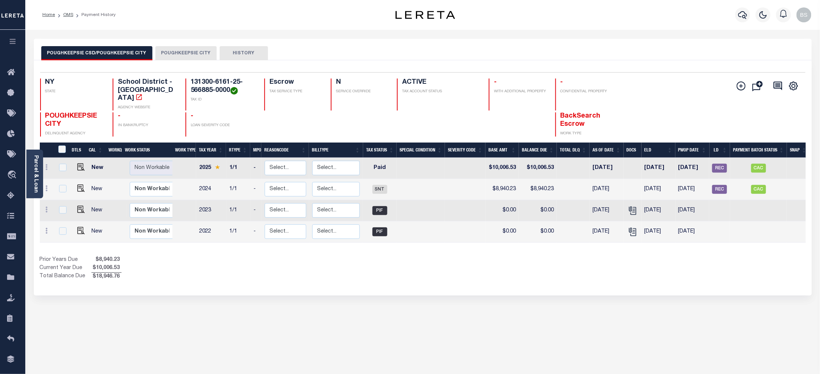
click at [187, 55] on button "POUGHKEEPSIE CITY" at bounding box center [185, 53] width 61 height 14
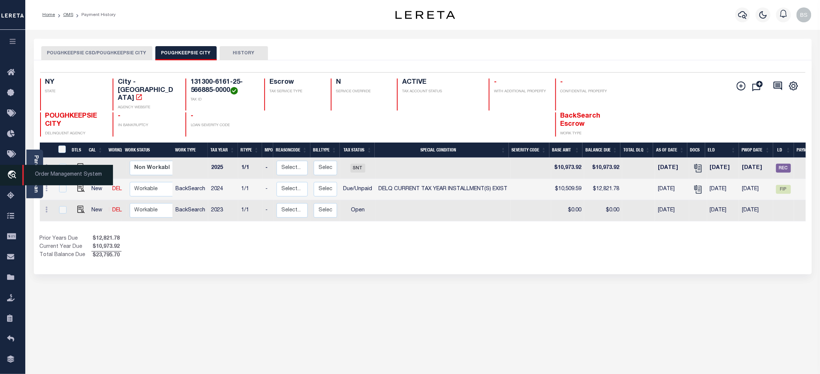
click at [51, 175] on span "Order Management System" at bounding box center [67, 175] width 91 height 20
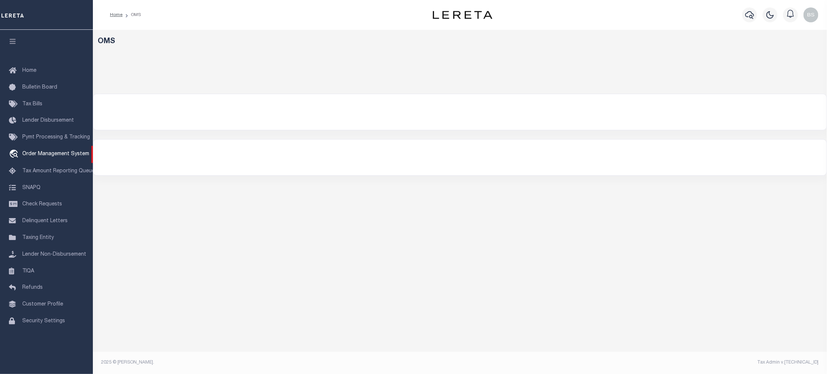
select select "200"
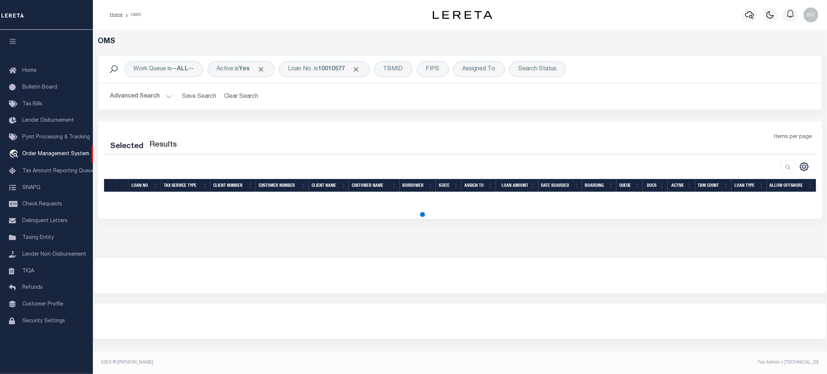
select select "200"
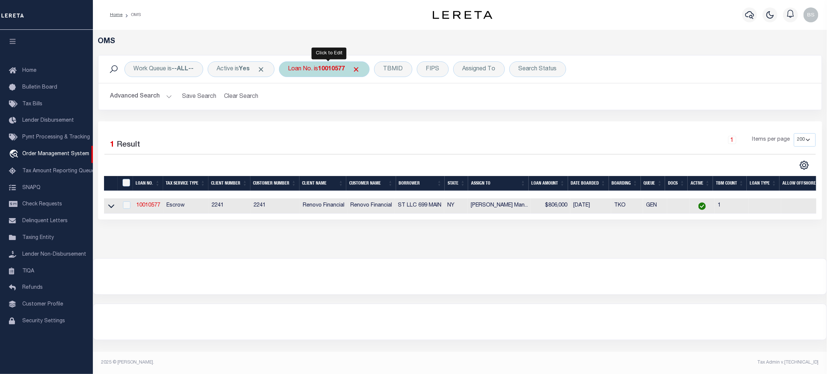
click at [326, 70] on b "10010577" at bounding box center [332, 69] width 27 height 6
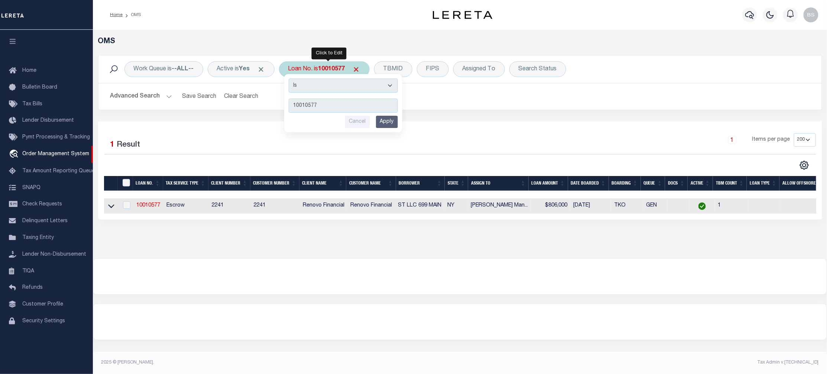
type input "10021125"
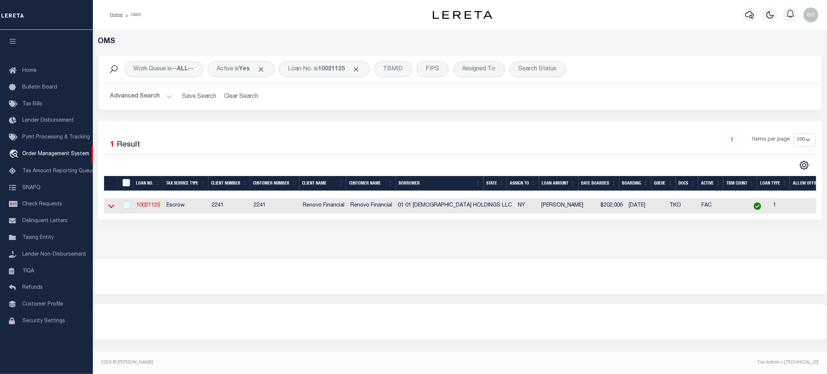
click at [110, 207] on icon at bounding box center [111, 206] width 6 height 8
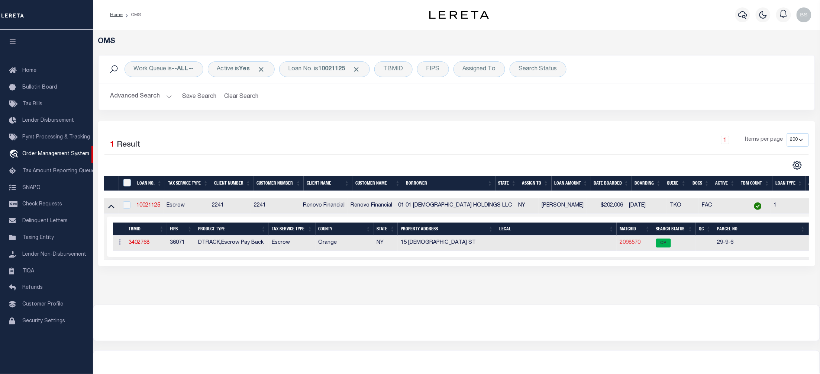
click at [622, 245] on link "2098570" at bounding box center [630, 242] width 21 height 5
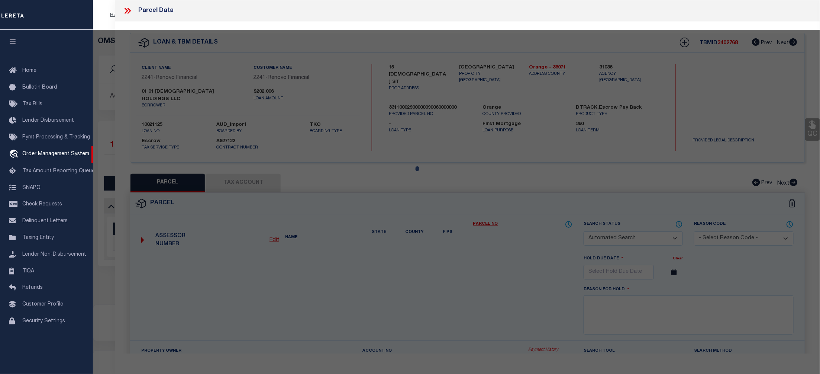
checkbox input "false"
select select "CP"
type input "01 Lutheran Holdings LLC"
select select "AGW"
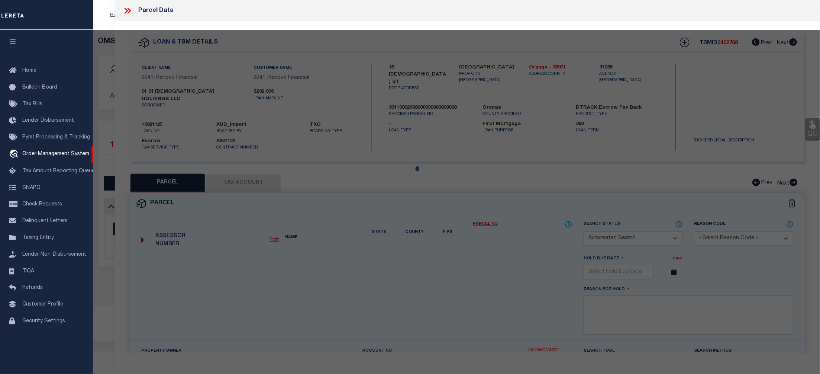
select select "ADD"
type input "15 Lutheran St"
type input "NEWBURGH, NY 12550"
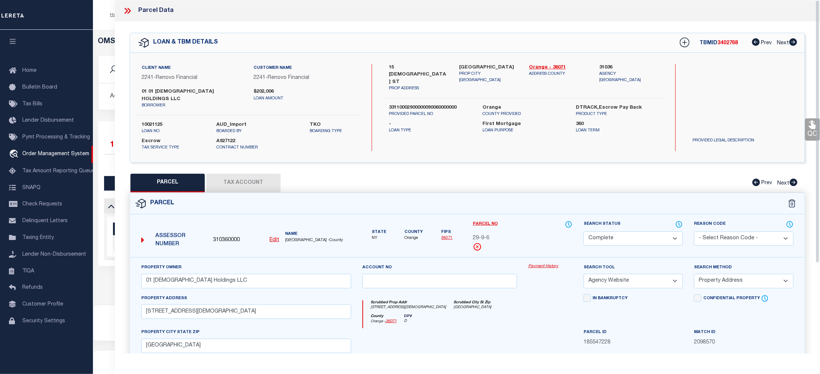
click at [551, 263] on link "Payment History" at bounding box center [550, 266] width 44 height 6
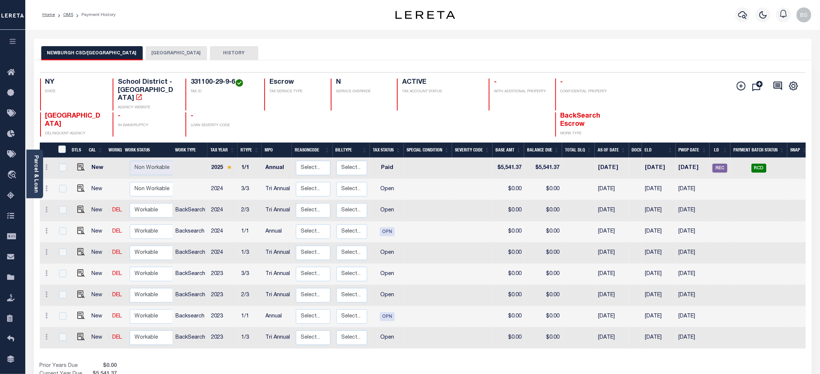
click at [161, 51] on button "NEWBURGH CITY" at bounding box center [176, 53] width 61 height 14
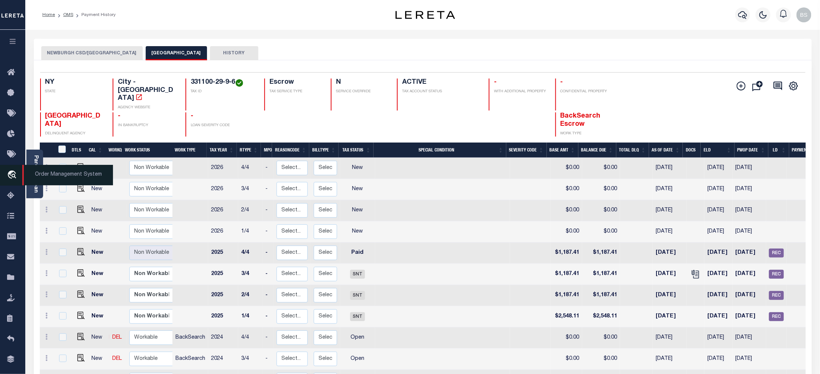
click at [50, 175] on span "Order Management System" at bounding box center [67, 175] width 91 height 20
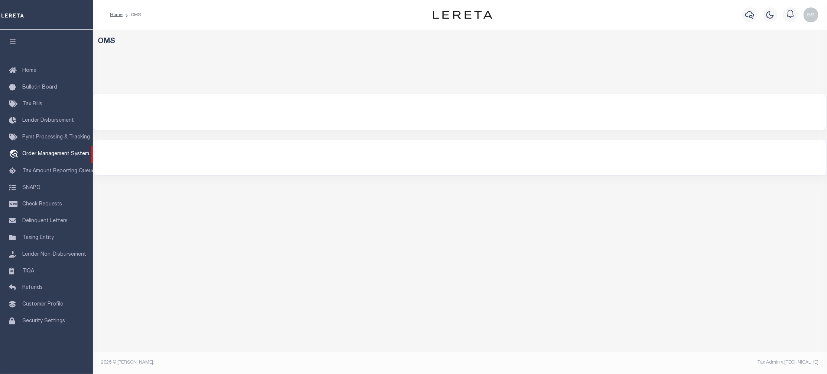
select select "200"
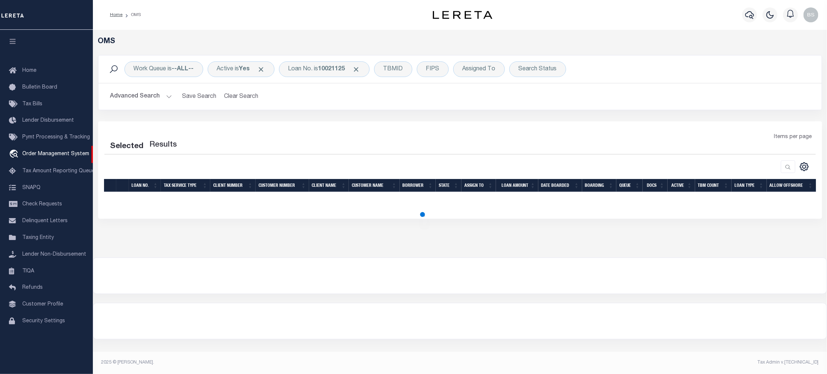
select select "200"
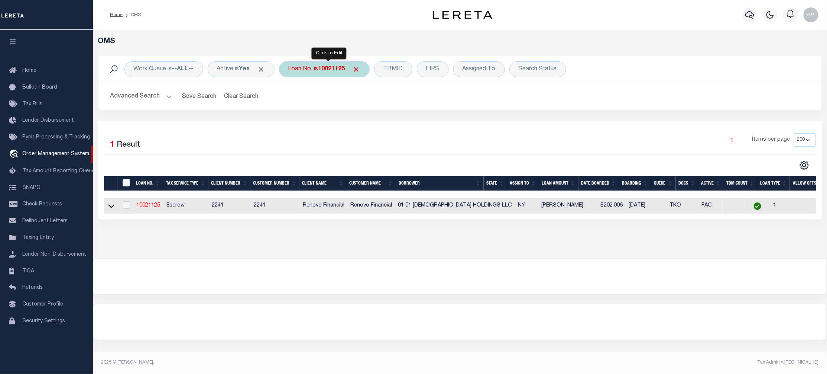
click at [314, 68] on div "Loan No. is 10021125" at bounding box center [324, 69] width 91 height 16
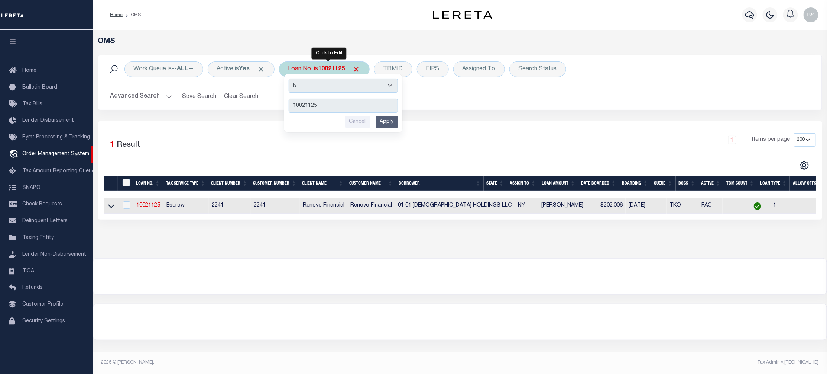
type input "10011721"
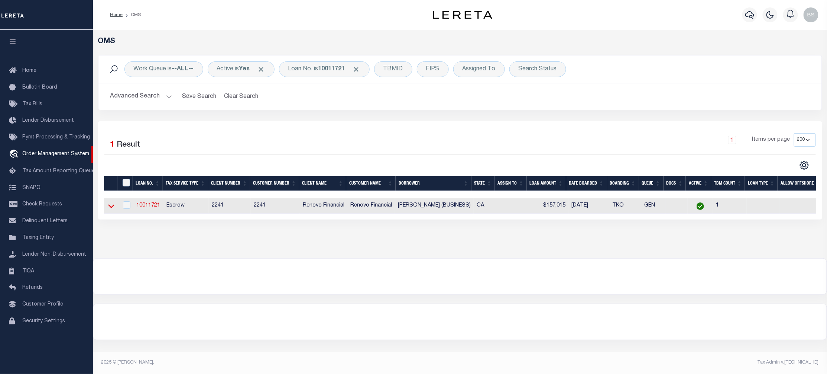
click at [114, 210] on icon at bounding box center [111, 206] width 6 height 8
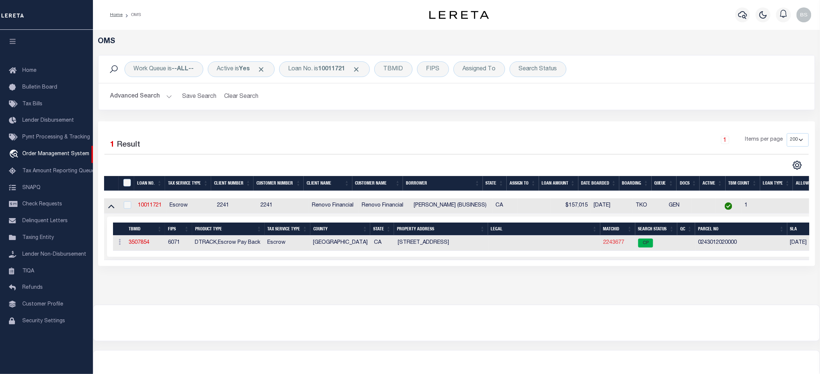
click at [611, 241] on link "2243677" at bounding box center [614, 242] width 21 height 5
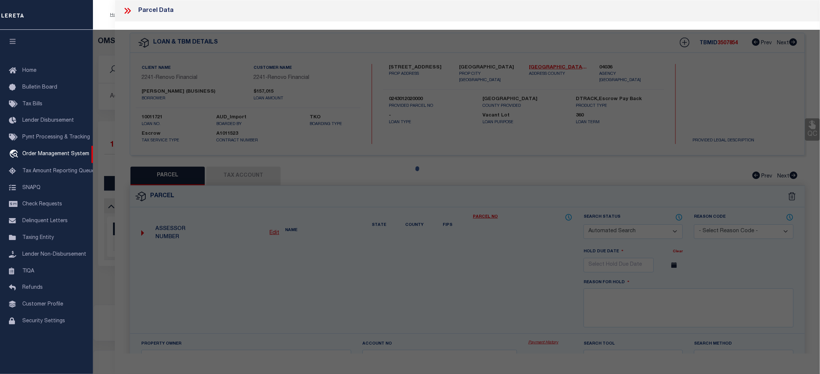
checkbox input "false"
select select "CP"
type input "[PERSON_NAME]"
select select "ATL"
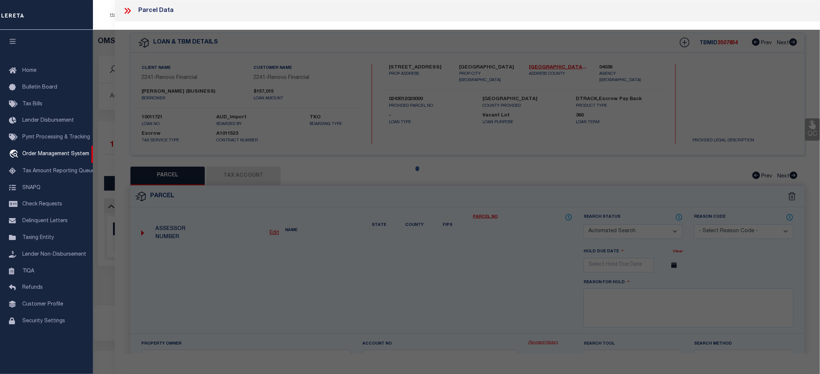
select select "ADD"
type input "[STREET_ADDRESS]"
checkbox input "false"
type input "[GEOGRAPHIC_DATA]"
type textarea "S T L AND W CO S B L S 13O FT N 26O FT E 264 FT LOT 4O7 EX ST"
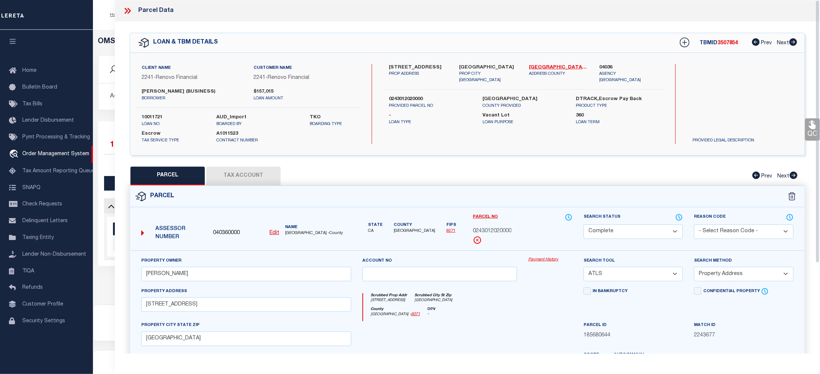
click at [546, 256] on div "Property Owner AGUAYO,JESSE JR Account no Payment History Search Tool -- Select…" at bounding box center [467, 347] width 675 height 194
click at [546, 259] on link "Payment History" at bounding box center [550, 259] width 44 height 6
